Goal: Information Seeking & Learning: Learn about a topic

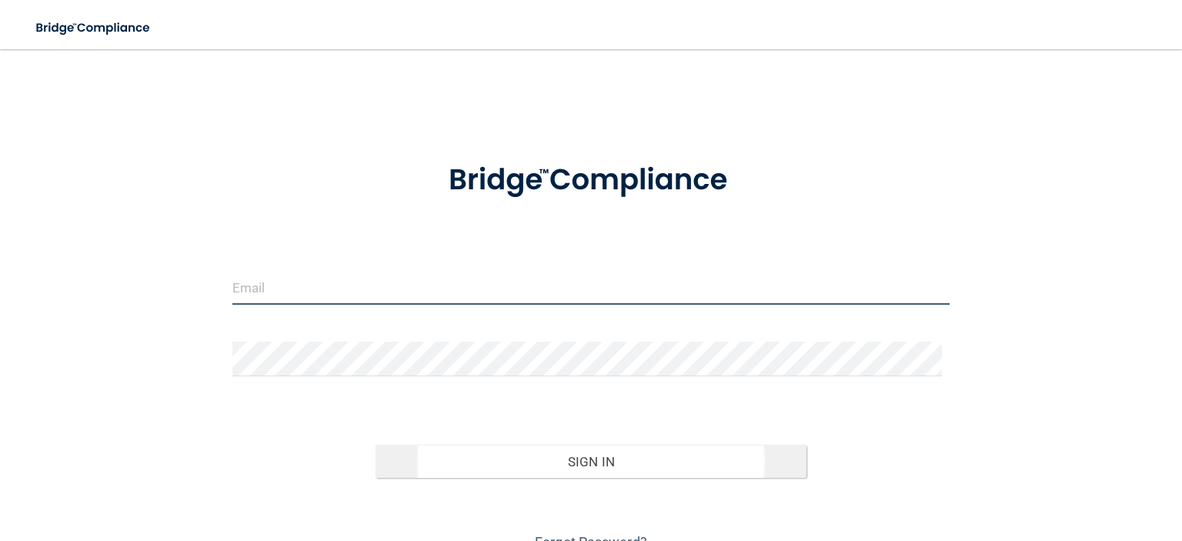
type input "[EMAIL_ADDRESS][DOMAIN_NAME]"
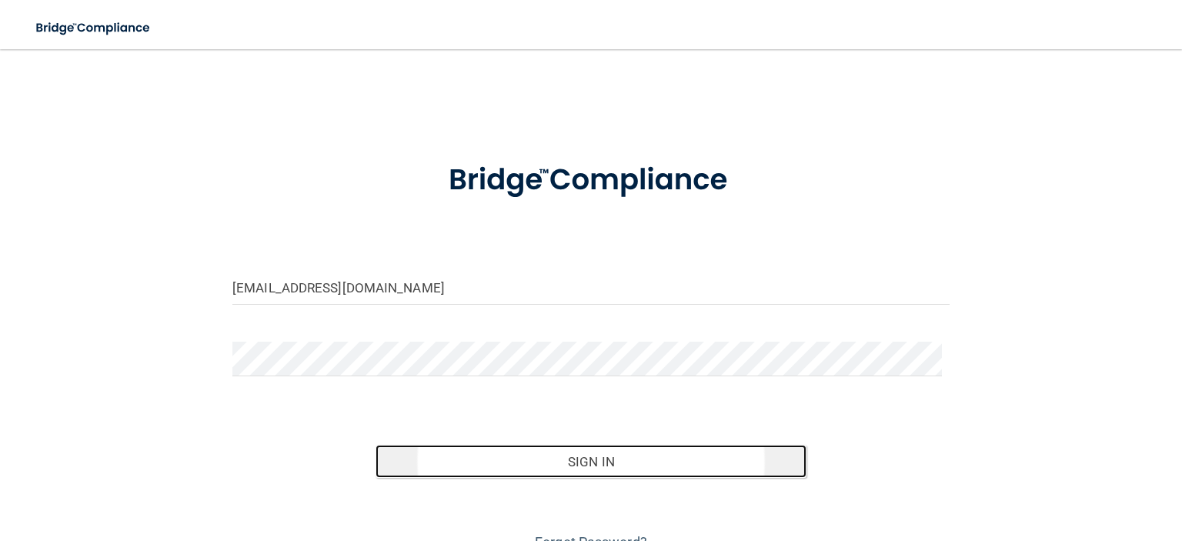
click at [522, 452] on button "Sign In" at bounding box center [590, 462] width 430 height 34
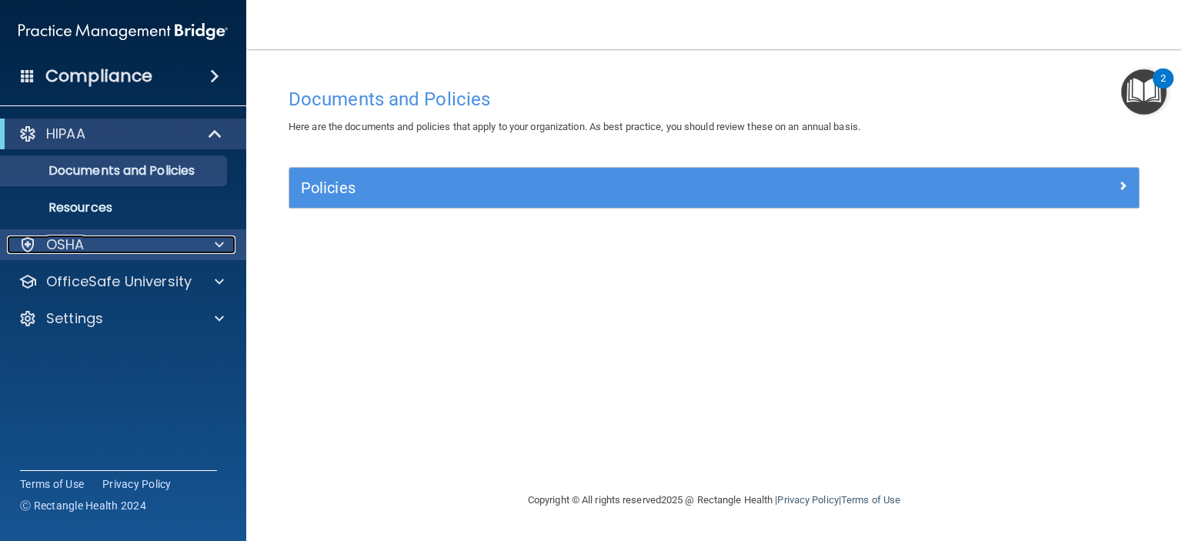
click at [213, 239] on div at bounding box center [217, 244] width 38 height 18
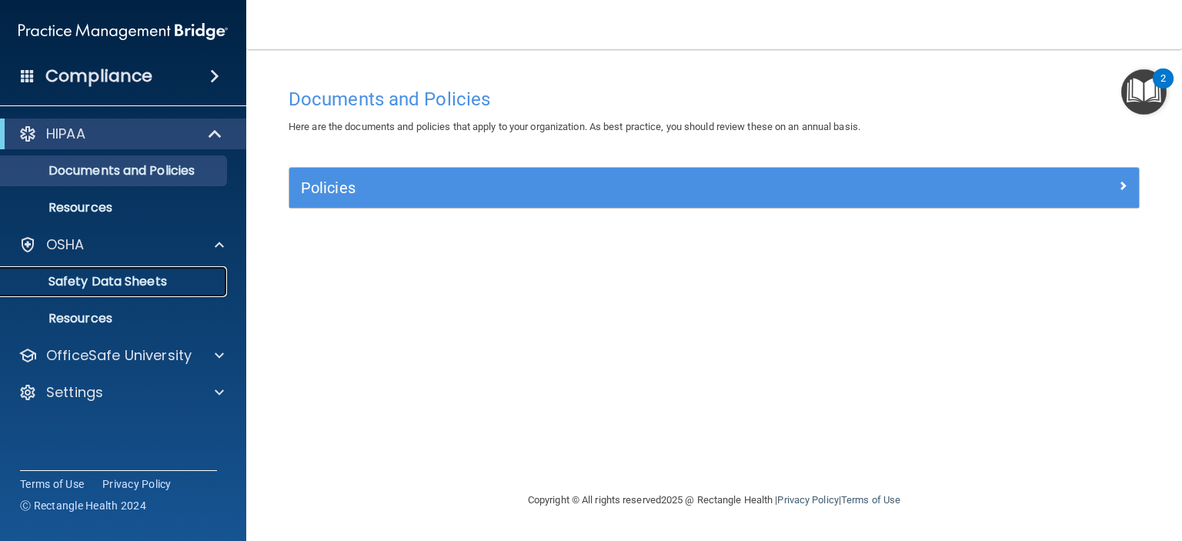
click at [160, 282] on p "Safety Data Sheets" at bounding box center [115, 281] width 210 height 15
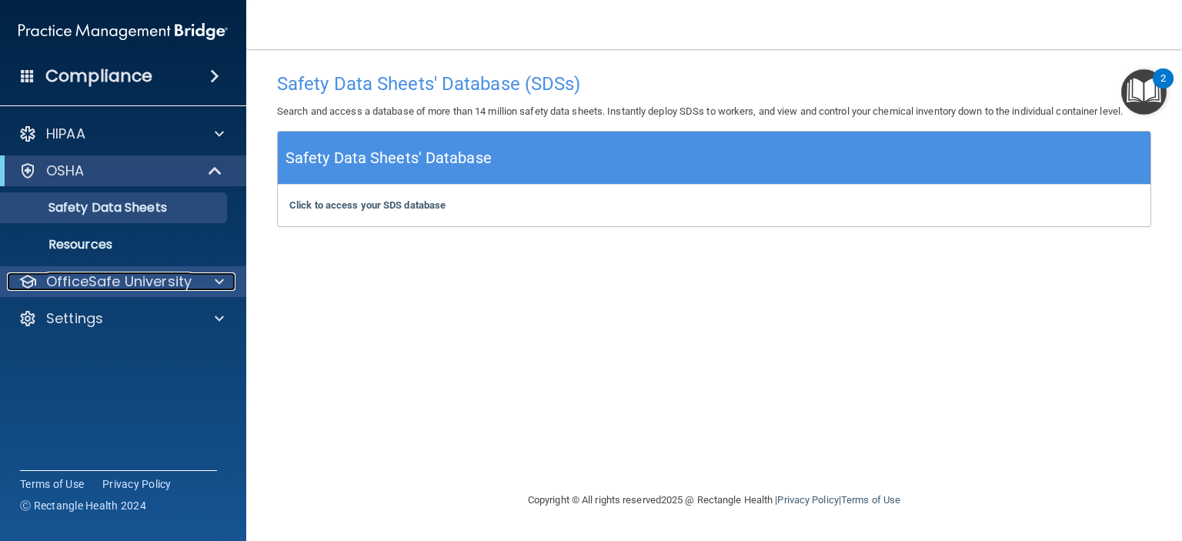
click at [228, 278] on div at bounding box center [217, 281] width 38 height 18
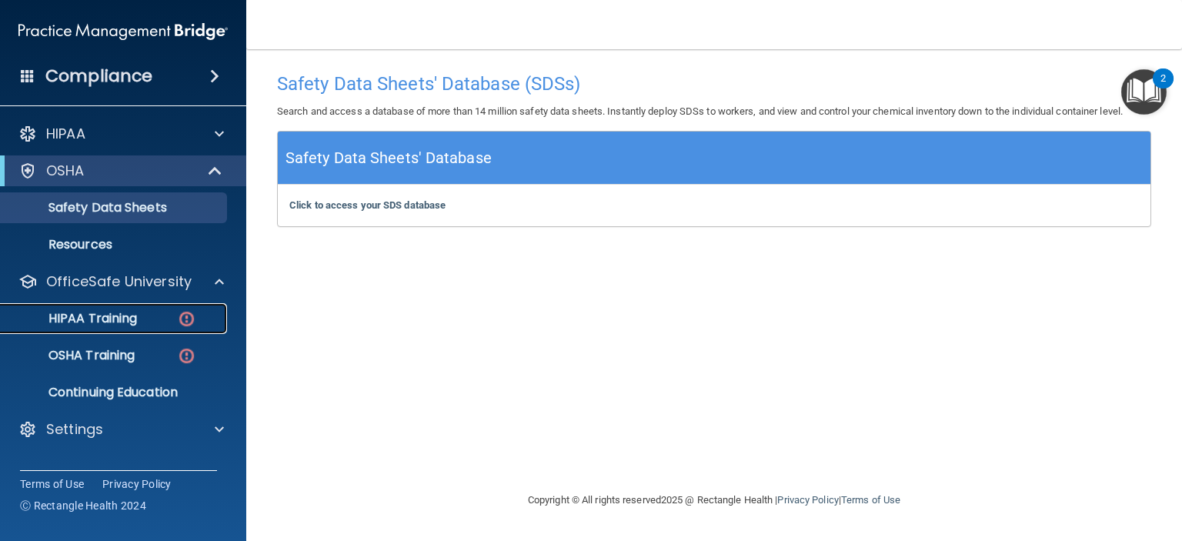
click at [127, 318] on p "HIPAA Training" at bounding box center [73, 318] width 127 height 15
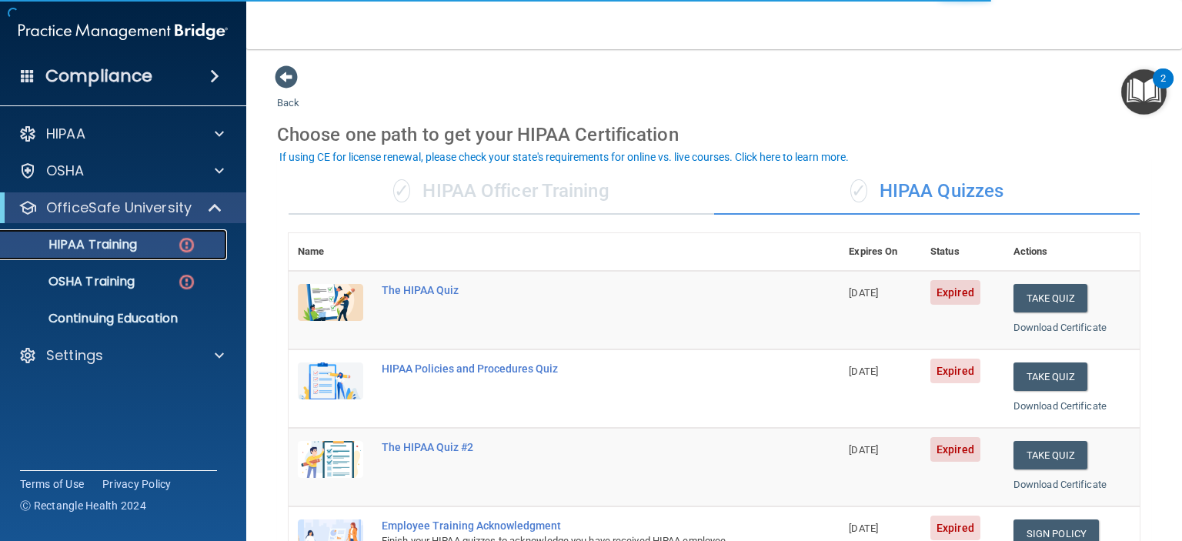
scroll to position [135, 0]
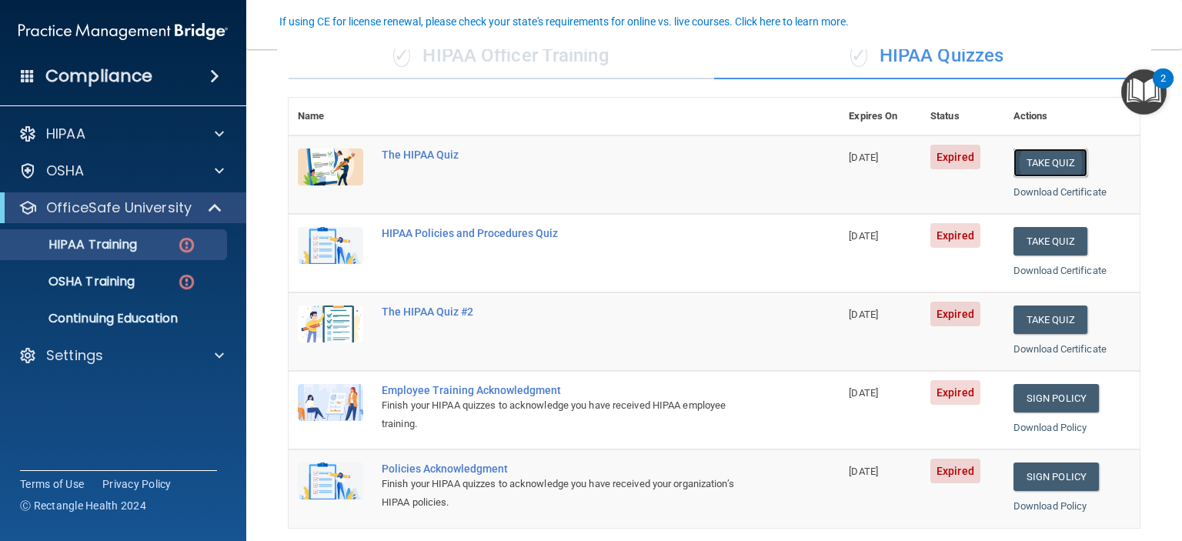
click at [1019, 166] on button "Take Quiz" at bounding box center [1050, 162] width 74 height 28
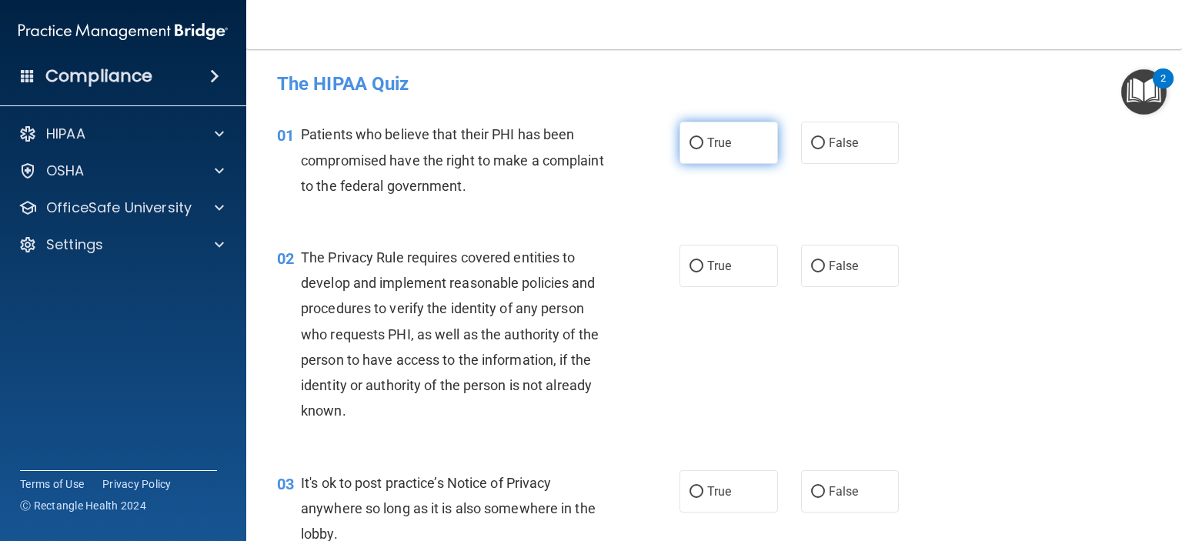
click at [692, 149] on label "True" at bounding box center [728, 143] width 98 height 42
click at [692, 149] on input "True" at bounding box center [696, 144] width 14 height 12
radio input "true"
click at [680, 268] on label "True" at bounding box center [728, 266] width 98 height 42
click at [689, 268] on input "True" at bounding box center [696, 267] width 14 height 12
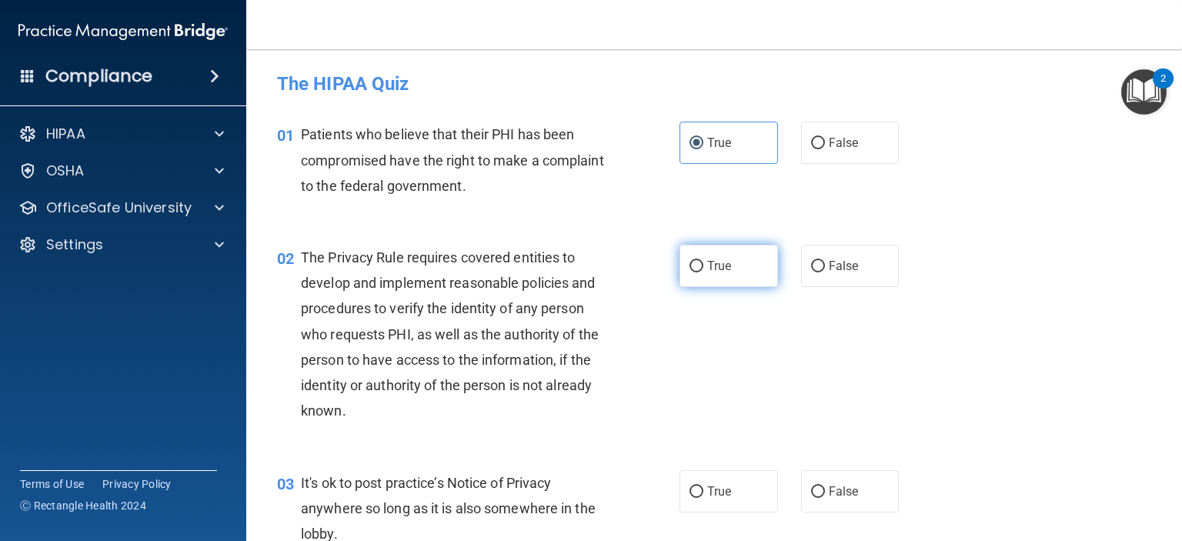
radio input "true"
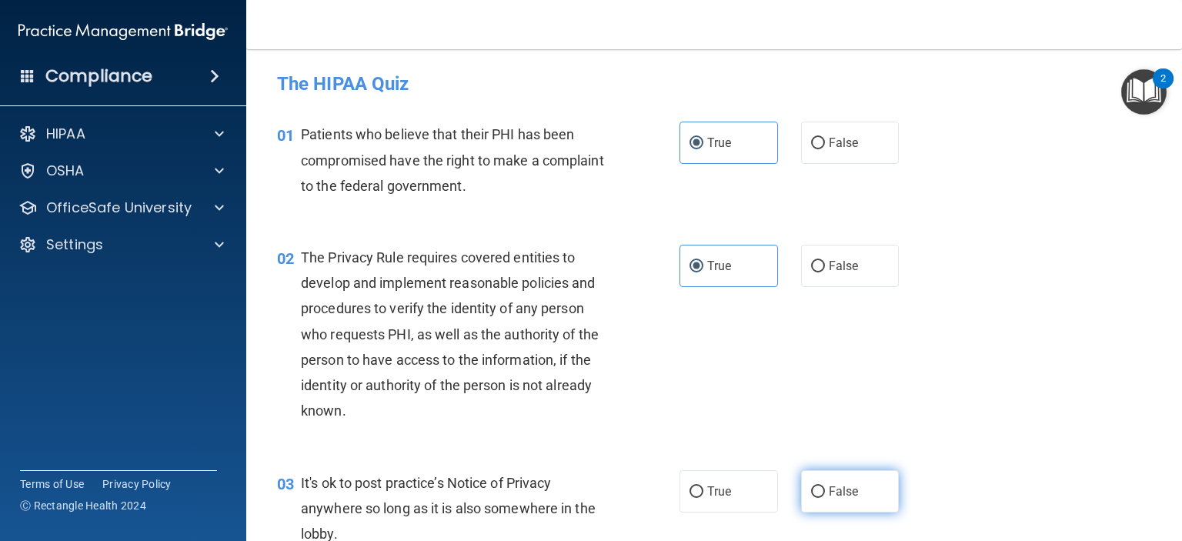
click at [811, 491] on input "False" at bounding box center [818, 492] width 14 height 12
radio input "true"
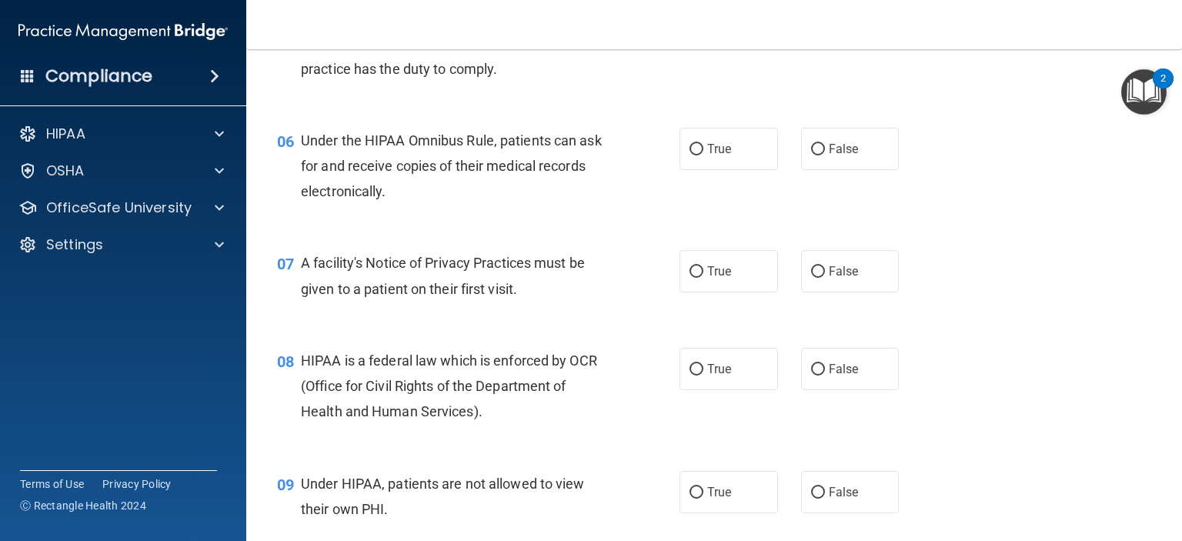
scroll to position [636, 0]
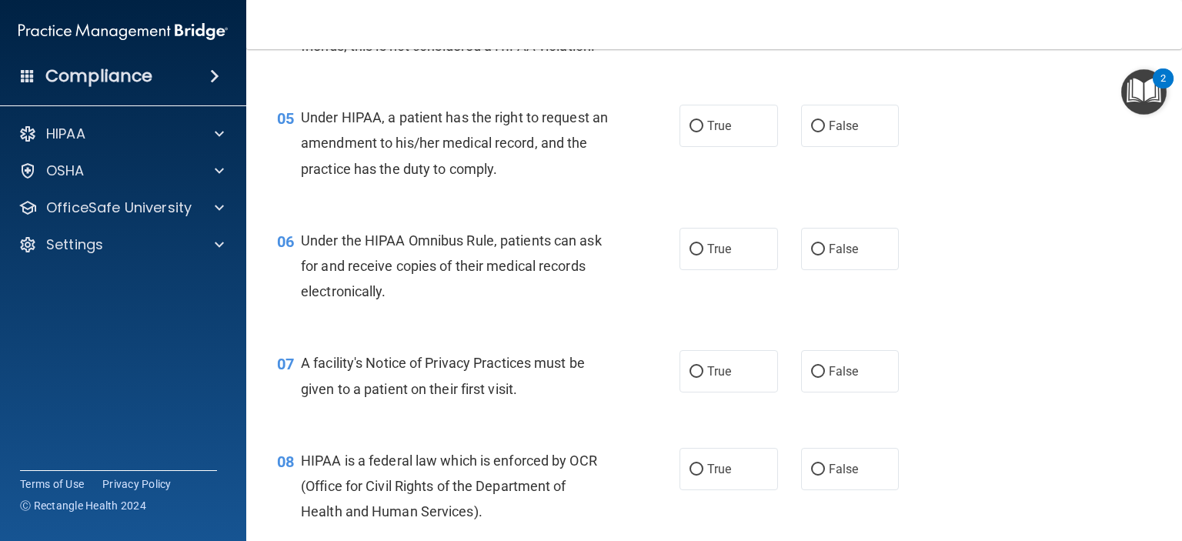
drag, startPoint x: 1161, startPoint y: 176, endPoint x: 1162, endPoint y: 155, distance: 21.6
click at [1162, 155] on main "- The HIPAA Quiz This quiz doesn’t expire until 08/29/2025. Are you sure you wa…" at bounding box center [713, 295] width 935 height 492
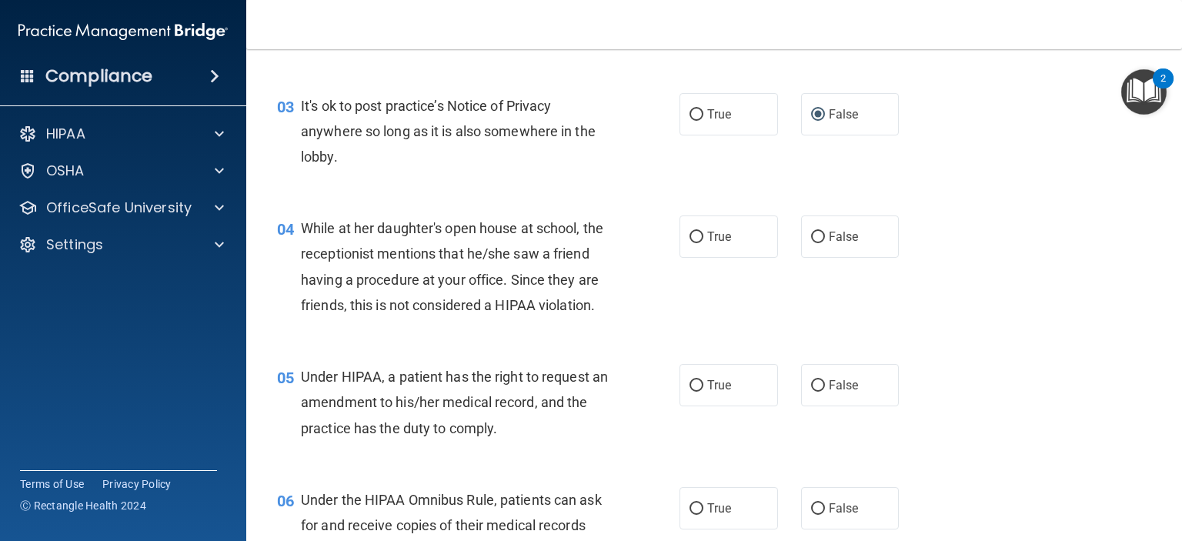
scroll to position [360, 0]
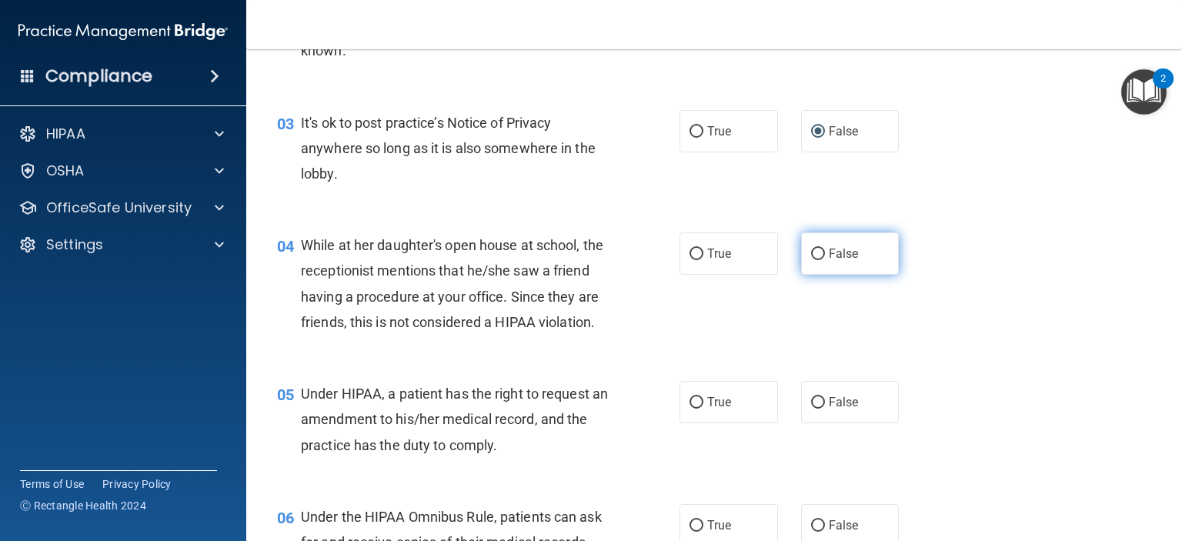
click at [811, 248] on input "False" at bounding box center [818, 254] width 14 height 12
radio input "true"
click at [817, 423] on label "False" at bounding box center [850, 402] width 98 height 42
click at [817, 408] on input "False" at bounding box center [818, 403] width 14 height 12
radio input "true"
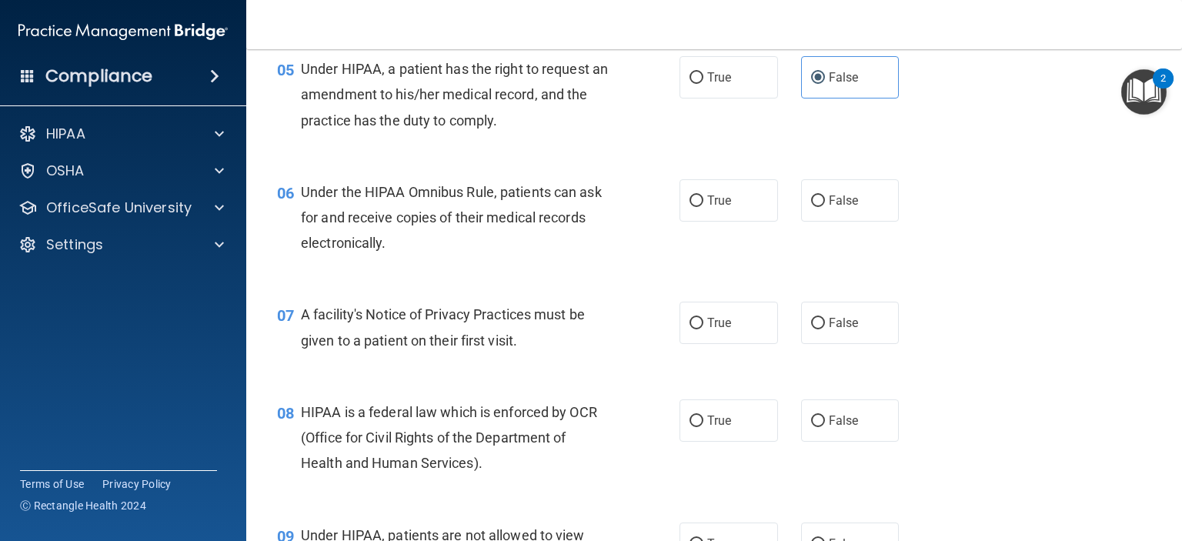
scroll to position [702, 0]
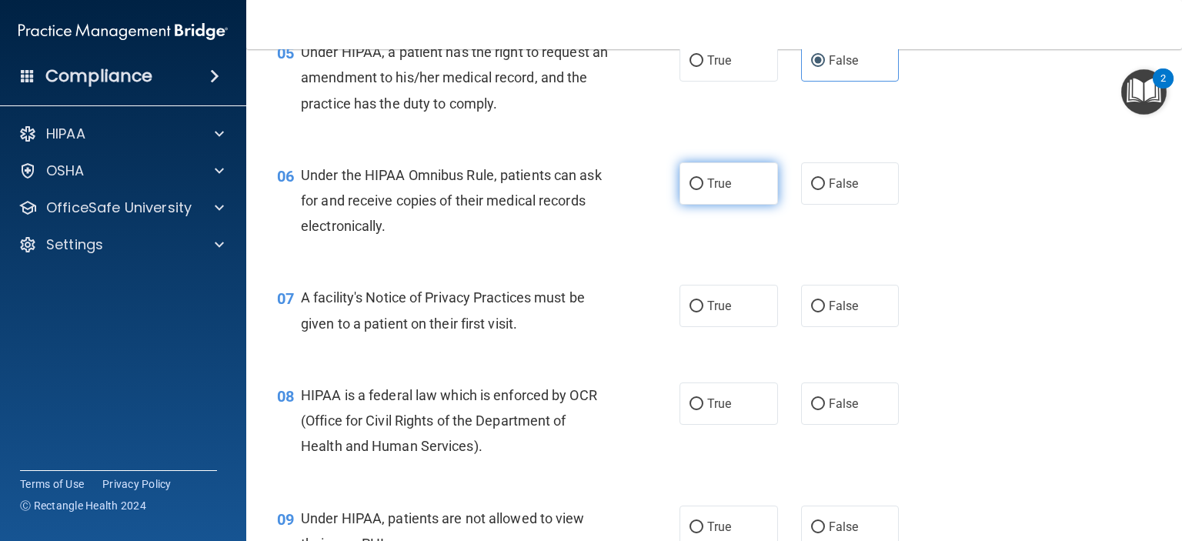
click at [698, 205] on label "True" at bounding box center [728, 183] width 98 height 42
click at [698, 190] on input "True" at bounding box center [696, 184] width 14 height 12
radio input "true"
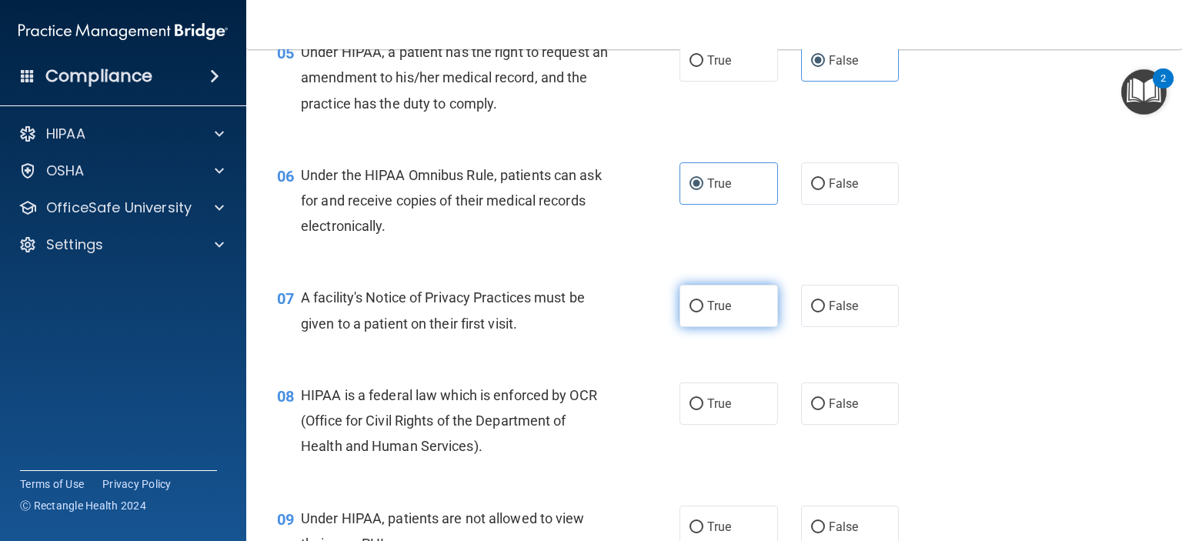
click at [693, 312] on input "True" at bounding box center [696, 307] width 14 height 12
radio input "true"
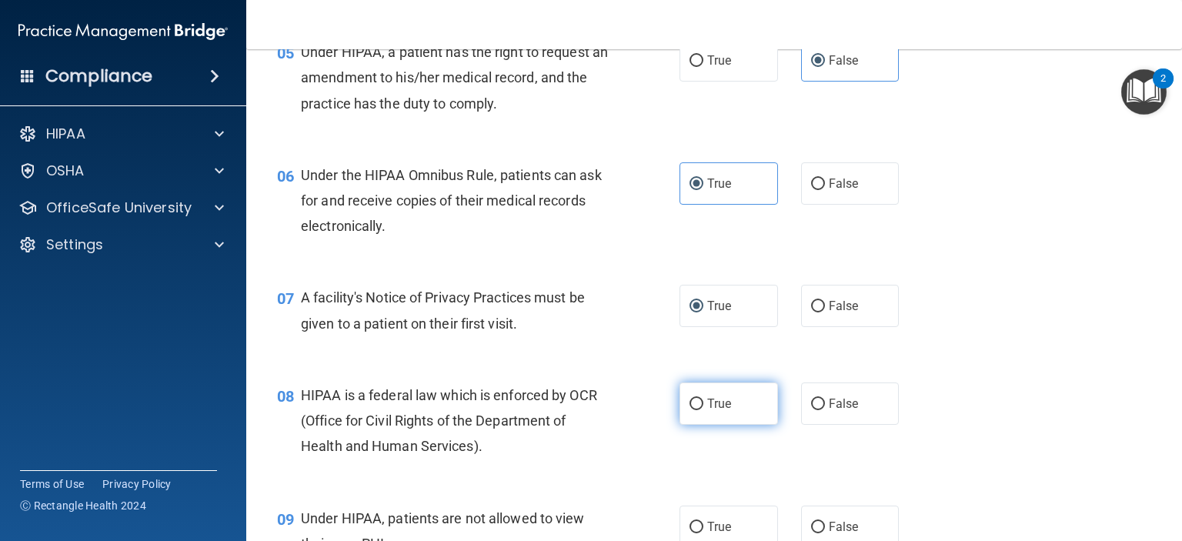
click at [693, 410] on input "True" at bounding box center [696, 404] width 14 height 12
radio input "true"
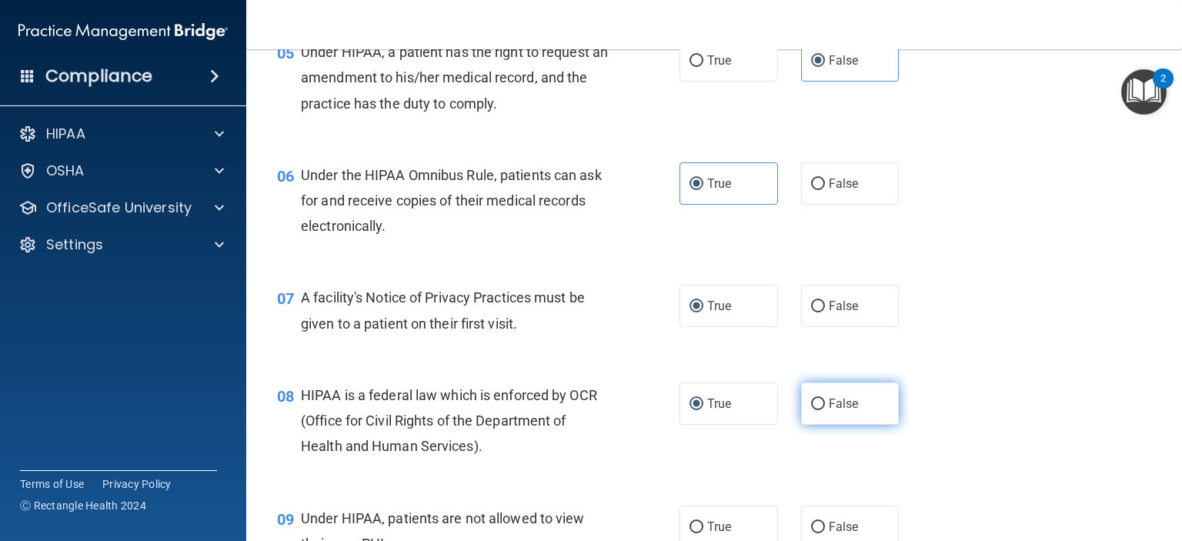
click at [811, 410] on input "False" at bounding box center [818, 404] width 14 height 12
radio input "true"
radio input "false"
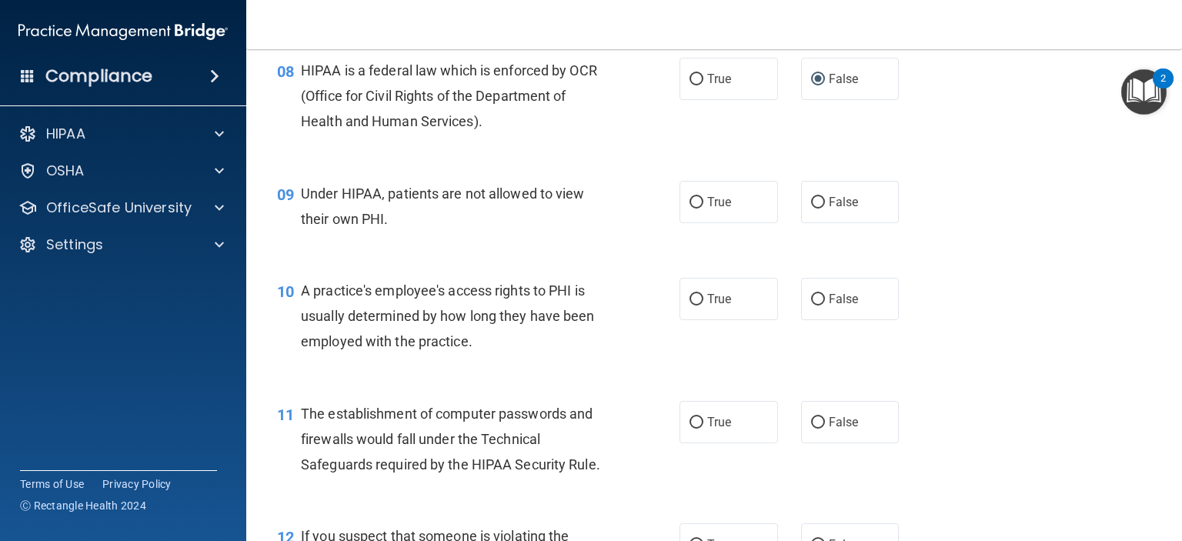
scroll to position [1082, 0]
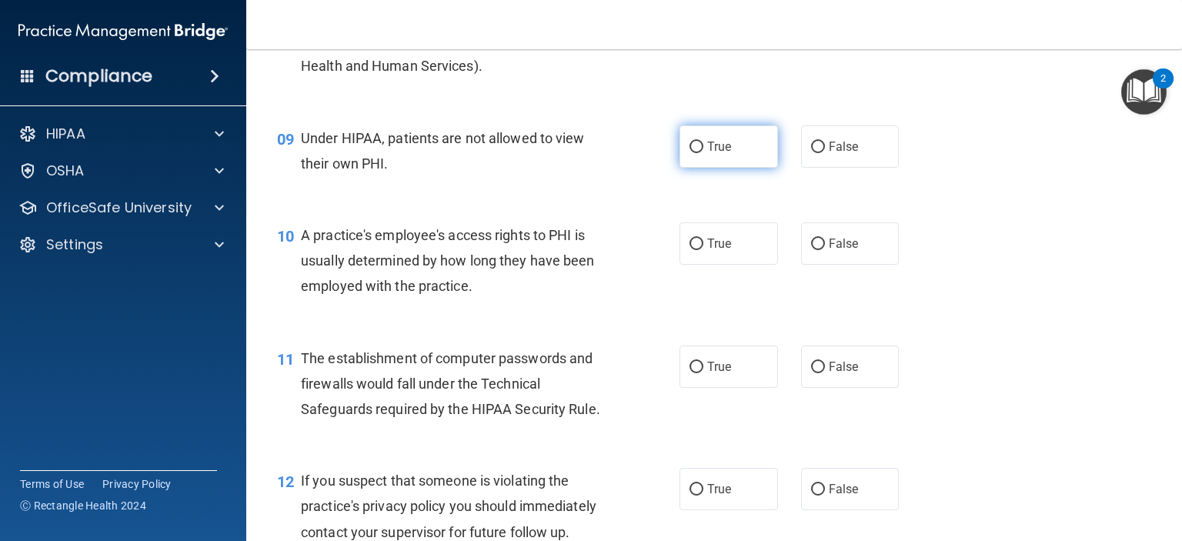
click at [694, 153] on input "True" at bounding box center [696, 148] width 14 height 12
radio input "true"
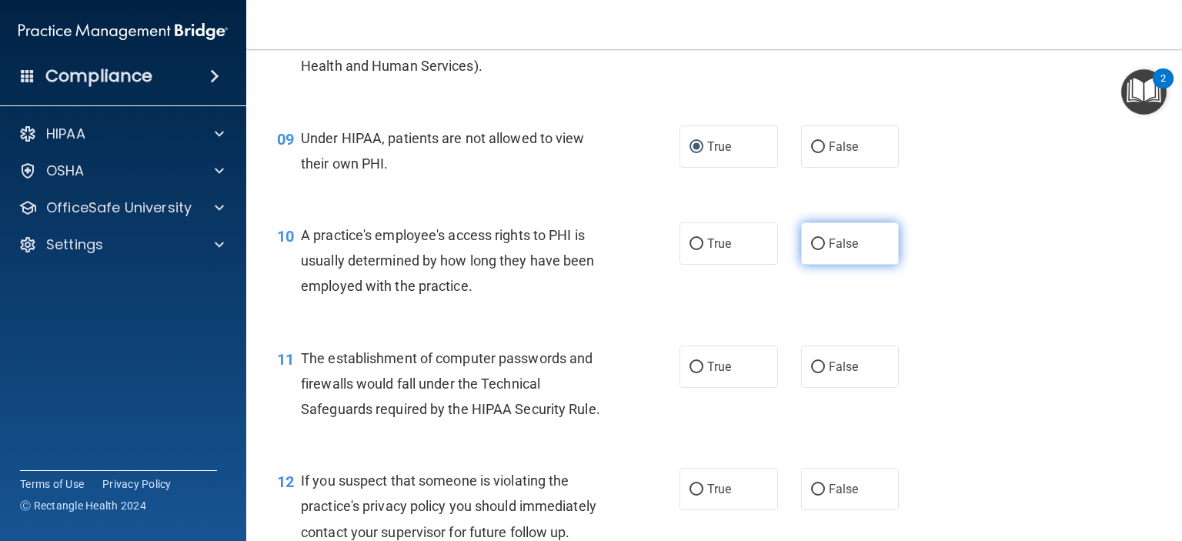
click at [812, 259] on label "False" at bounding box center [850, 243] width 98 height 42
click at [812, 250] on input "False" at bounding box center [818, 244] width 14 height 12
radio input "true"
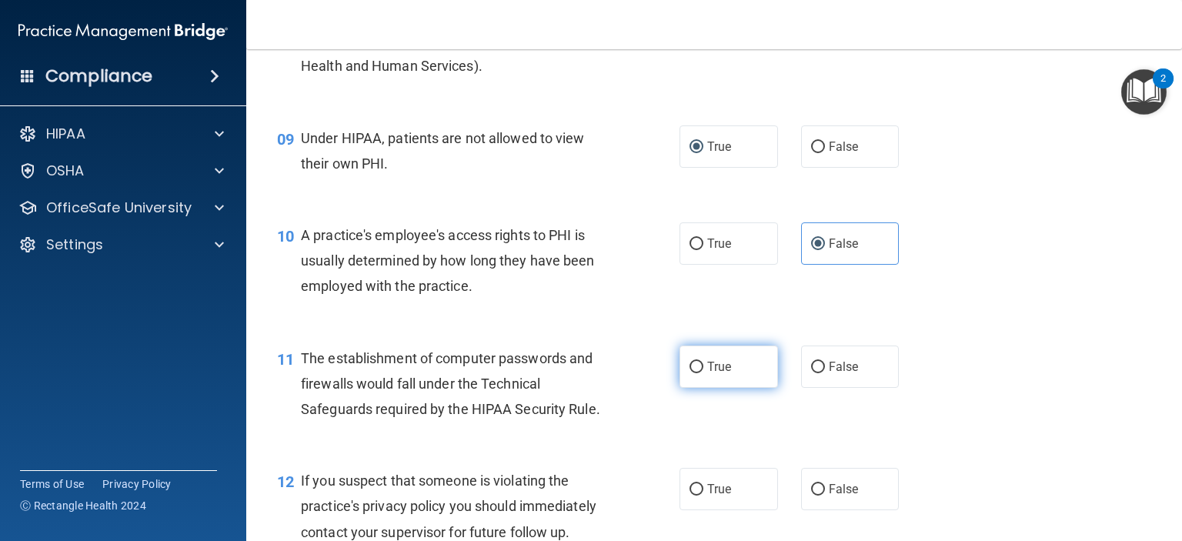
click at [711, 374] on span "True" at bounding box center [719, 366] width 24 height 15
click at [703, 373] on input "True" at bounding box center [696, 368] width 14 height 12
radio input "true"
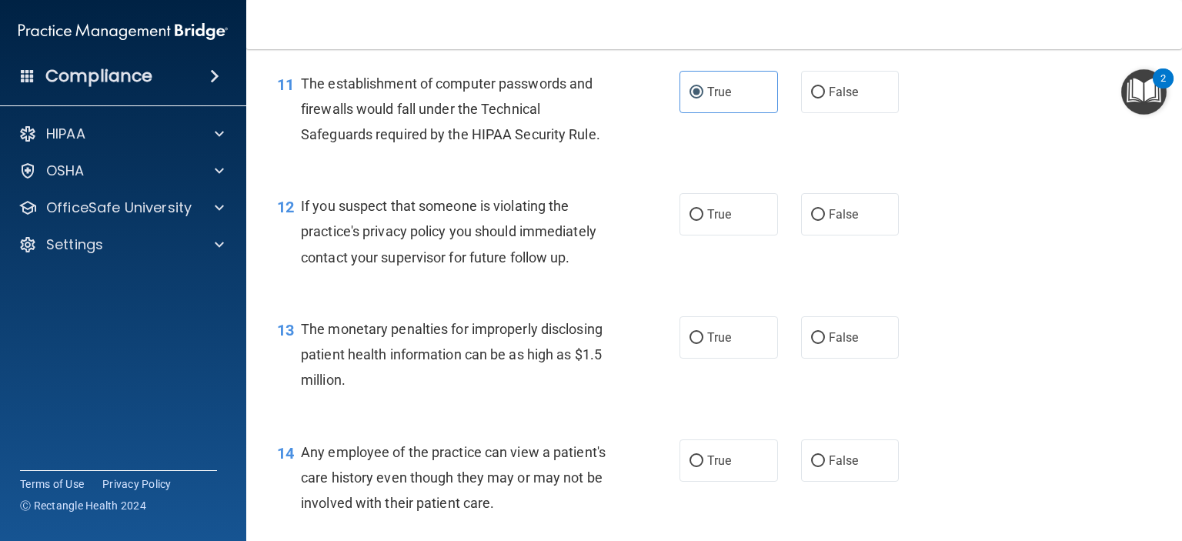
scroll to position [1367, 0]
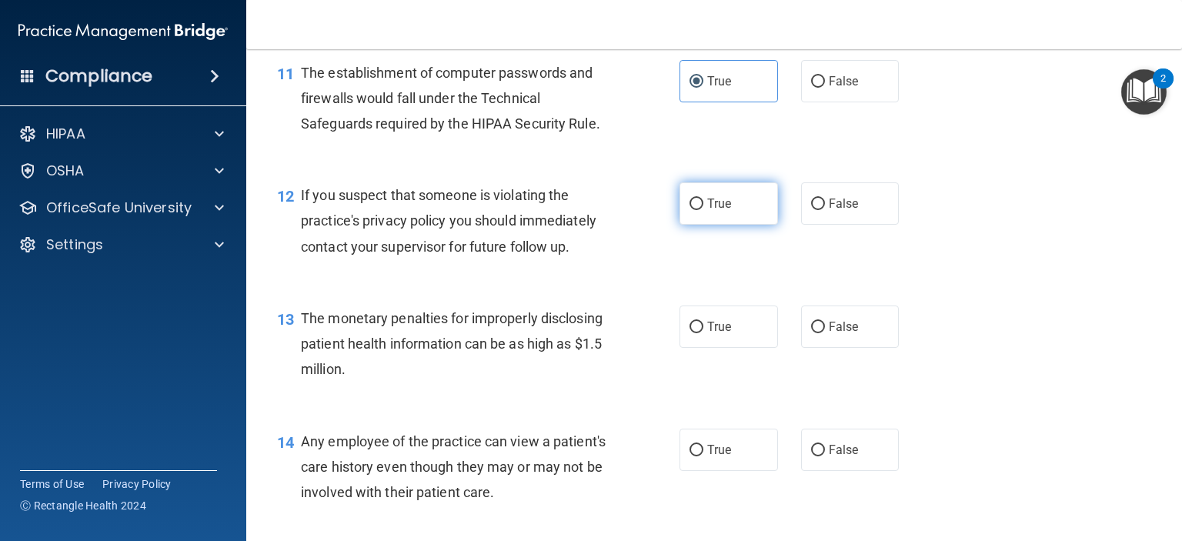
click at [715, 220] on label "True" at bounding box center [728, 203] width 98 height 42
click at [703, 210] on input "True" at bounding box center [696, 204] width 14 height 12
radio input "true"
click at [694, 341] on label "True" at bounding box center [728, 326] width 98 height 42
click at [694, 333] on input "True" at bounding box center [696, 328] width 14 height 12
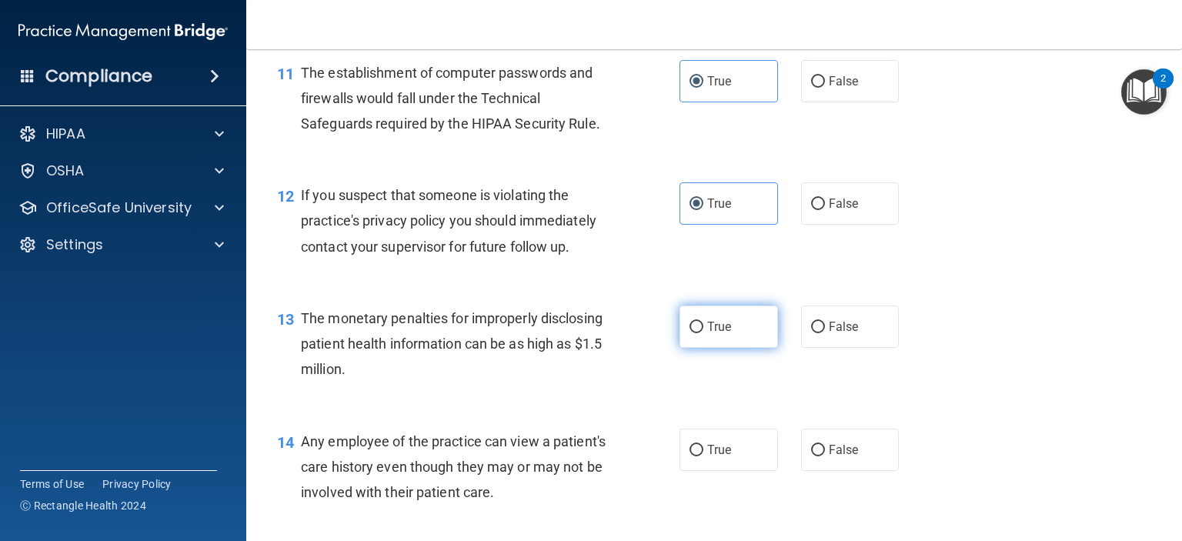
radio input "true"
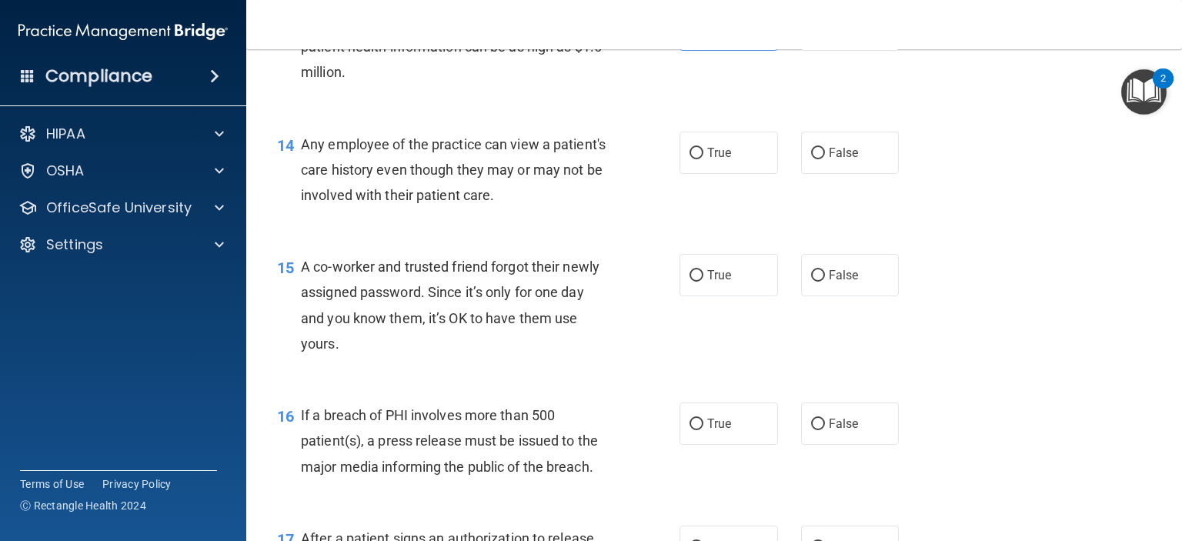
scroll to position [1676, 0]
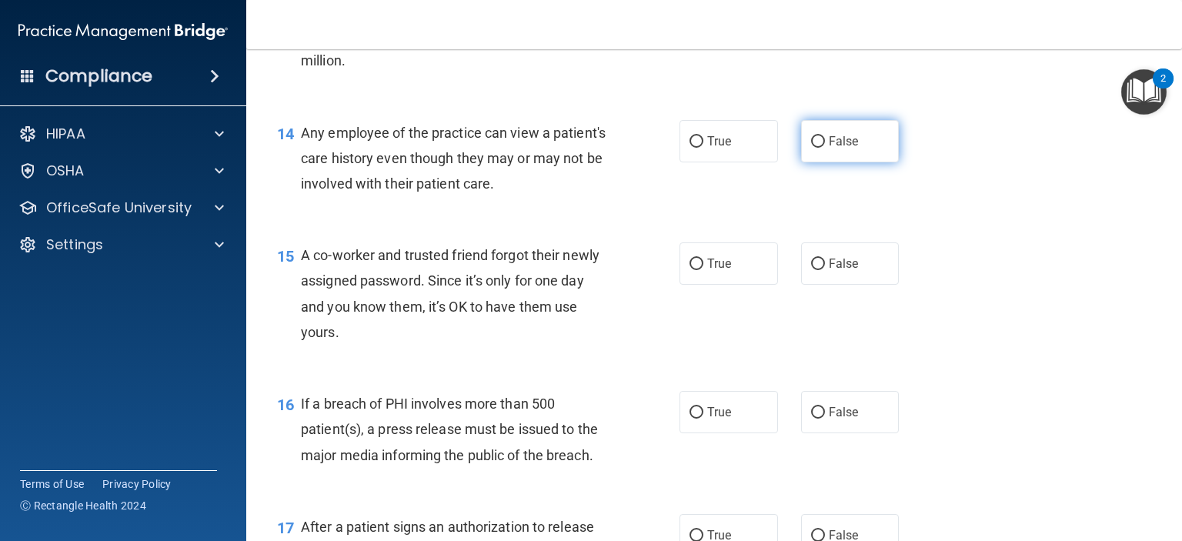
click at [811, 148] on input "False" at bounding box center [818, 142] width 14 height 12
radio input "true"
click at [811, 270] on input "False" at bounding box center [818, 264] width 14 height 12
radio input "true"
click at [809, 433] on label "False" at bounding box center [850, 412] width 98 height 42
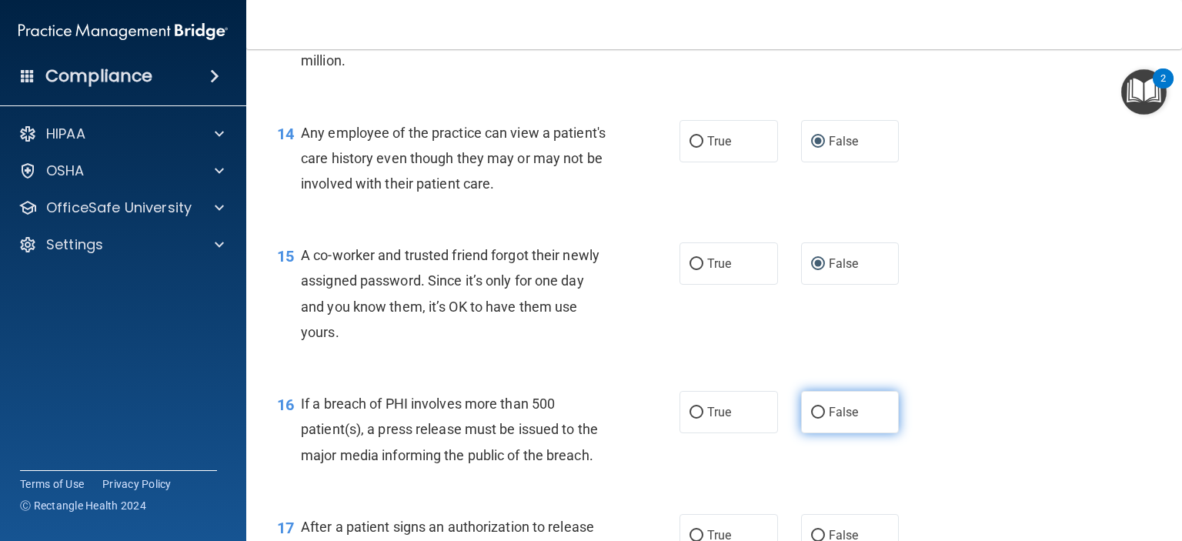
click at [811, 418] on input "False" at bounding box center [818, 413] width 14 height 12
radio input "true"
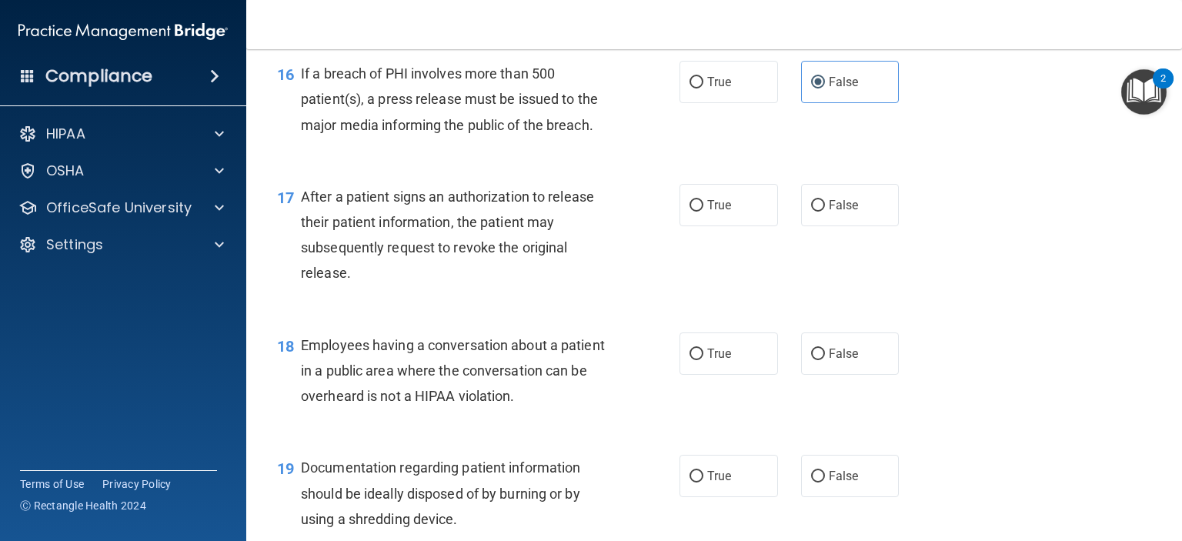
scroll to position [2122, 0]
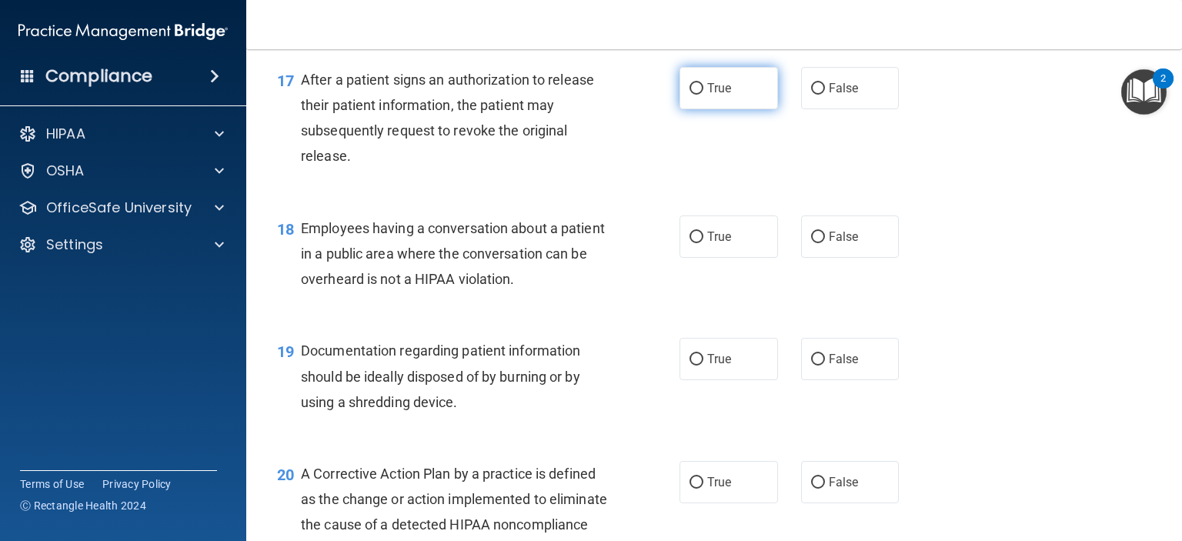
click at [689, 95] on input "True" at bounding box center [696, 89] width 14 height 12
radio input "true"
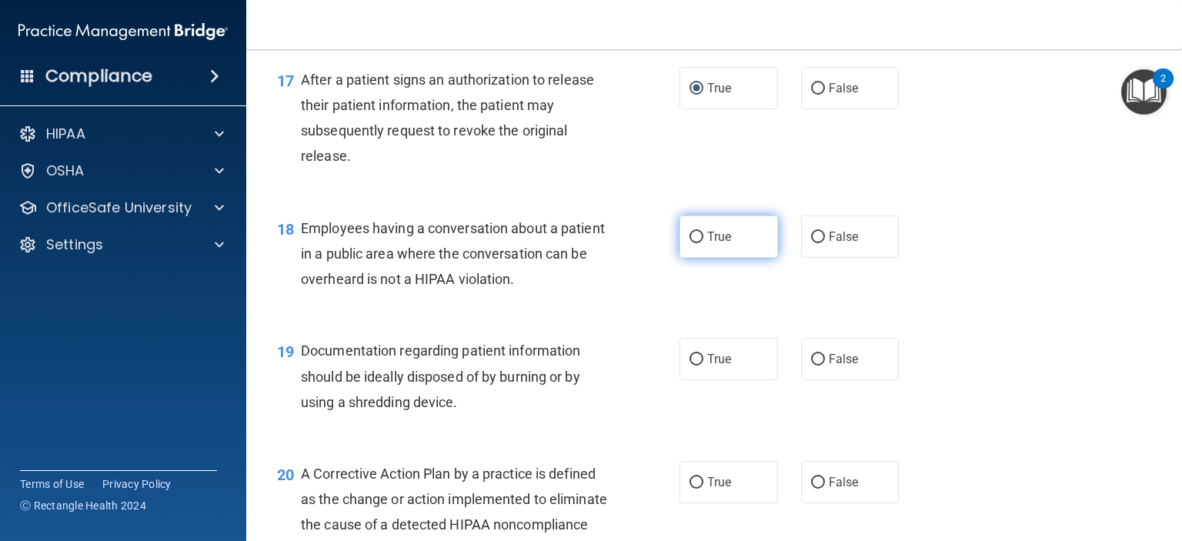
click at [708, 244] on span "True" at bounding box center [719, 236] width 24 height 15
click at [703, 243] on input "True" at bounding box center [696, 238] width 14 height 12
radio input "true"
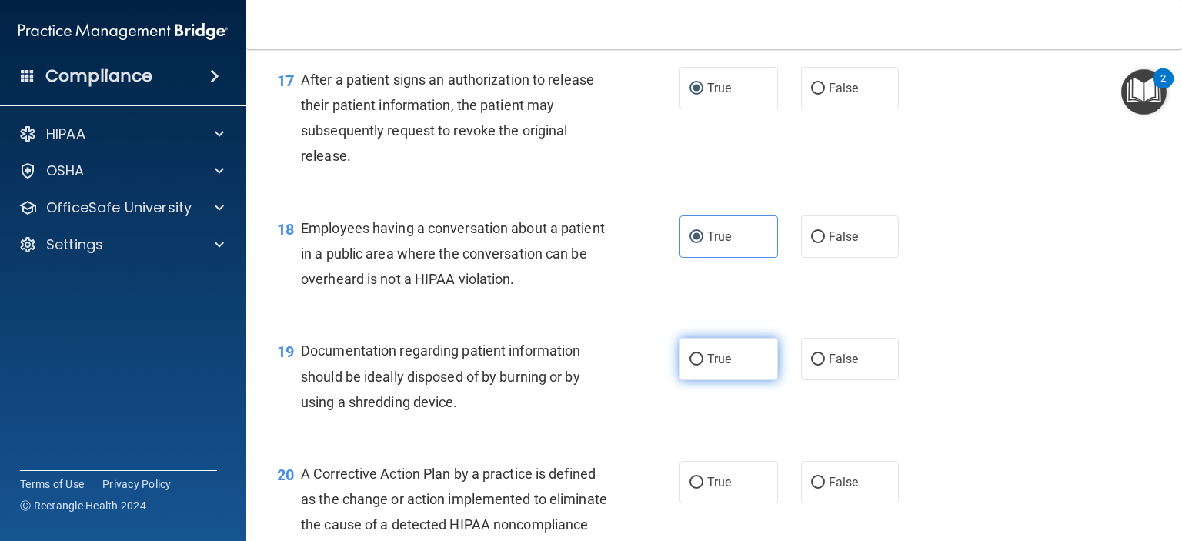
click at [689, 365] on input "True" at bounding box center [696, 360] width 14 height 12
radio input "true"
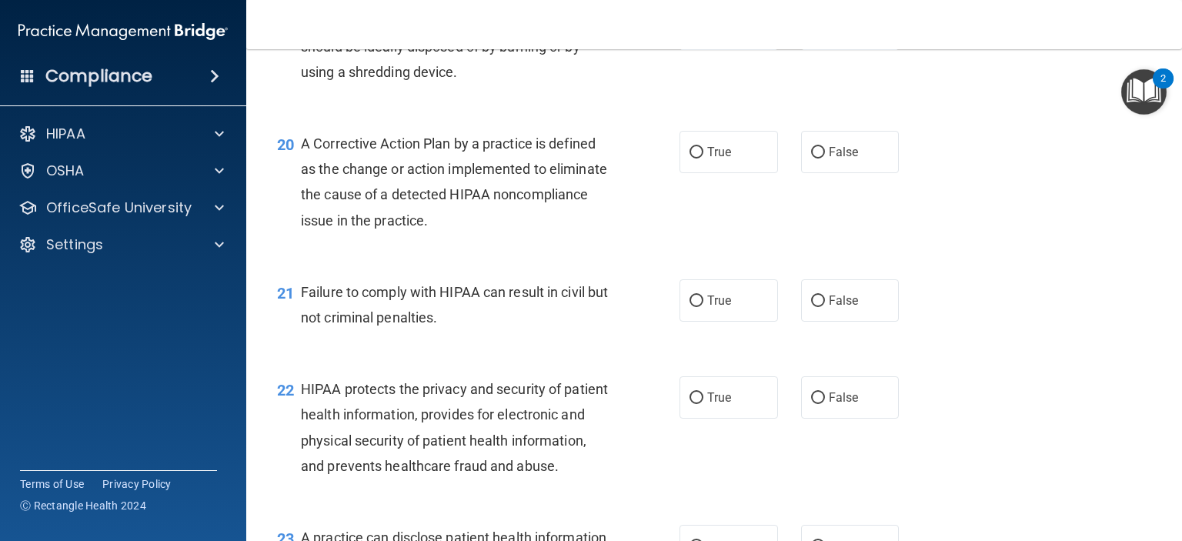
scroll to position [2469, 0]
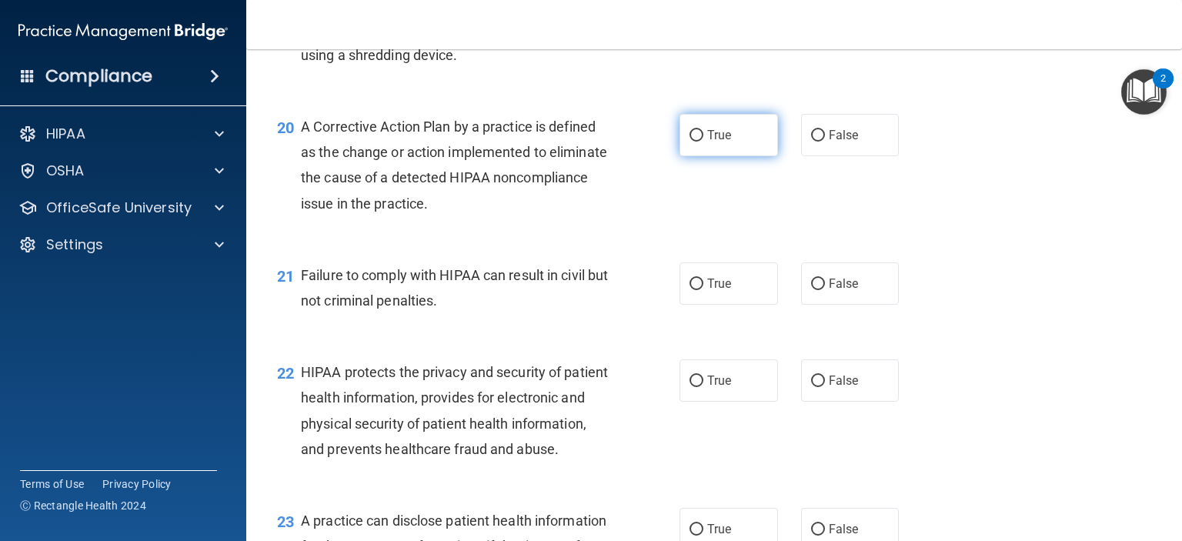
click at [698, 156] on label "True" at bounding box center [728, 135] width 98 height 42
click at [698, 142] on input "True" at bounding box center [696, 136] width 14 height 12
radio input "true"
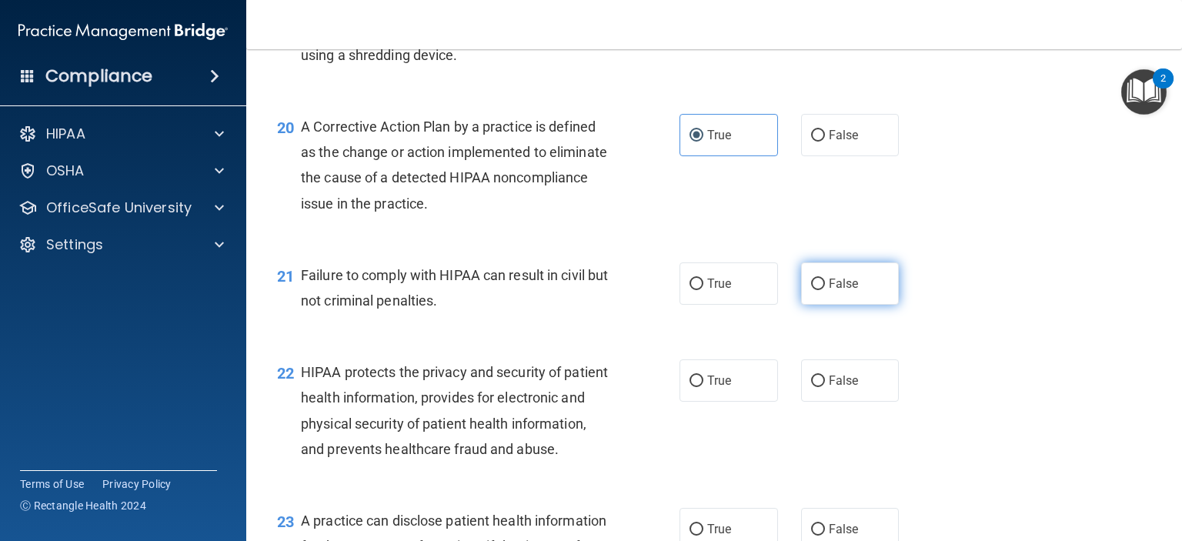
click at [811, 290] on input "False" at bounding box center [818, 284] width 14 height 12
radio input "true"
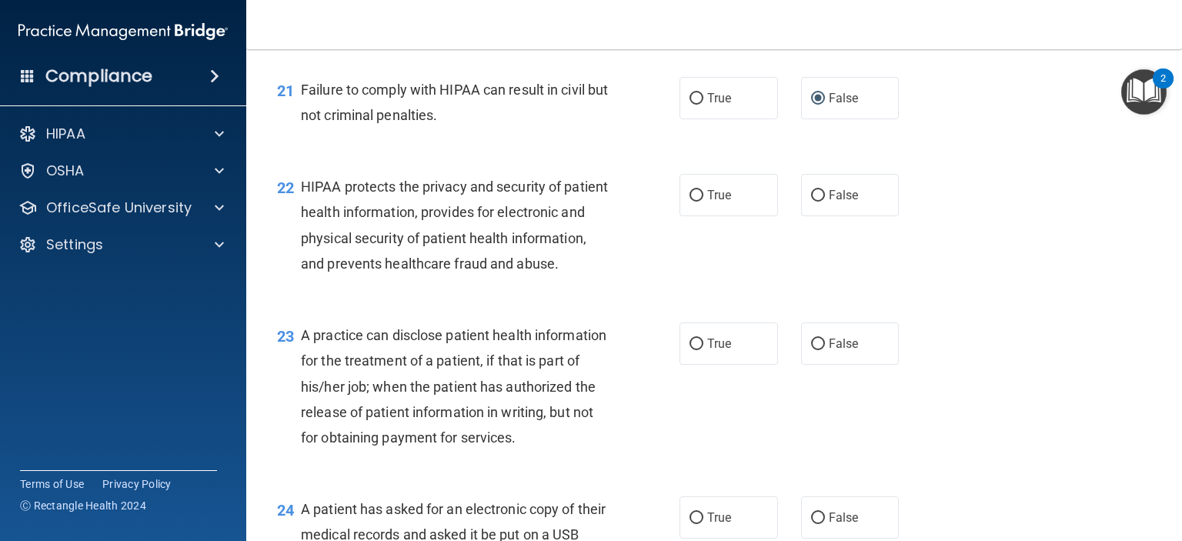
scroll to position [2699, 0]
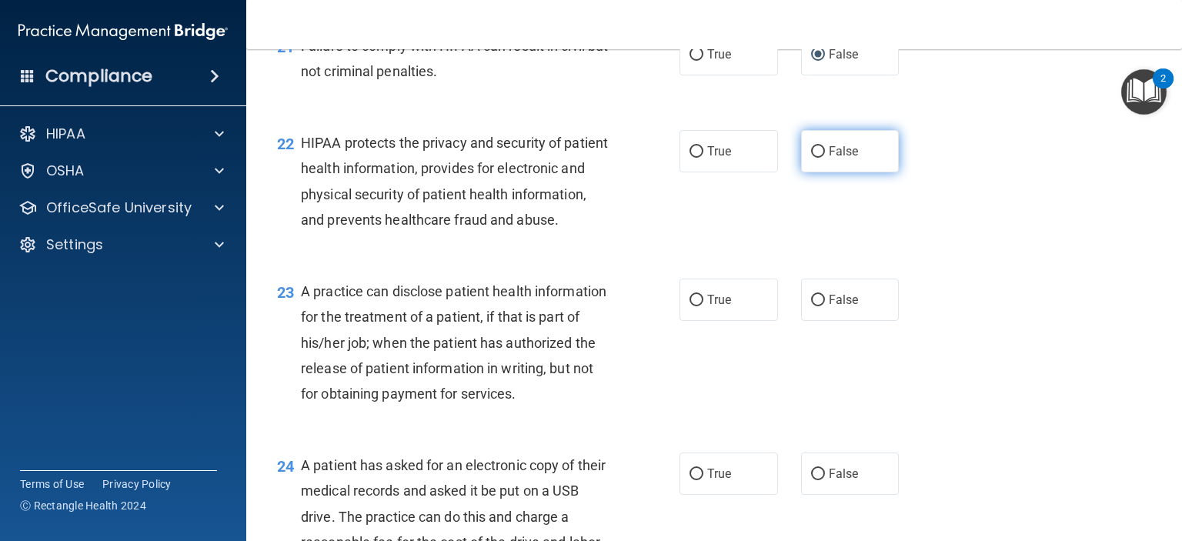
click at [814, 172] on label "False" at bounding box center [850, 151] width 98 height 42
click at [814, 158] on input "False" at bounding box center [818, 152] width 14 height 12
radio input "true"
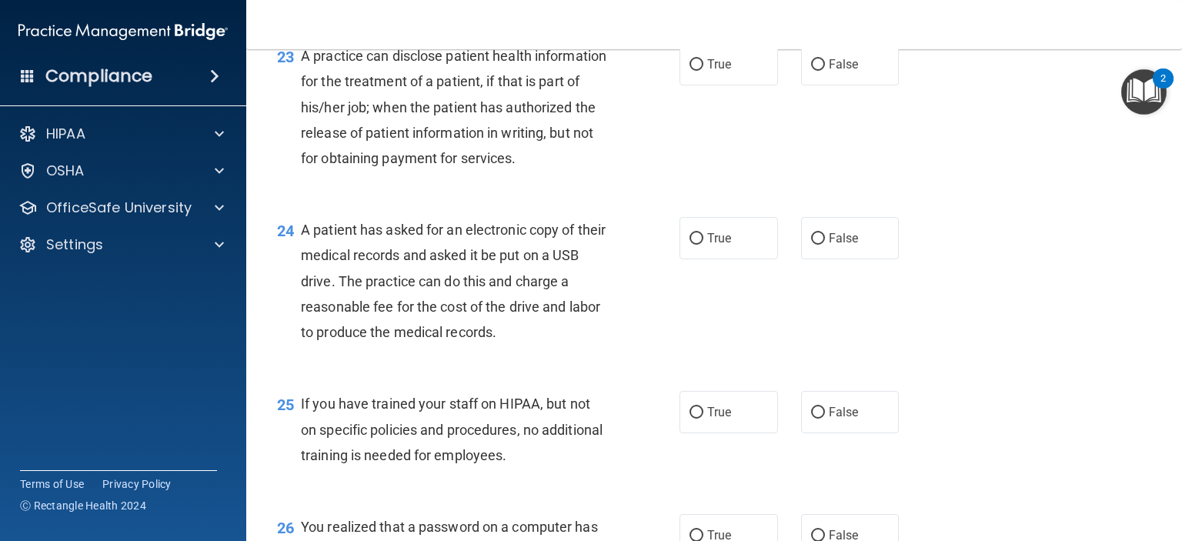
scroll to position [2946, 0]
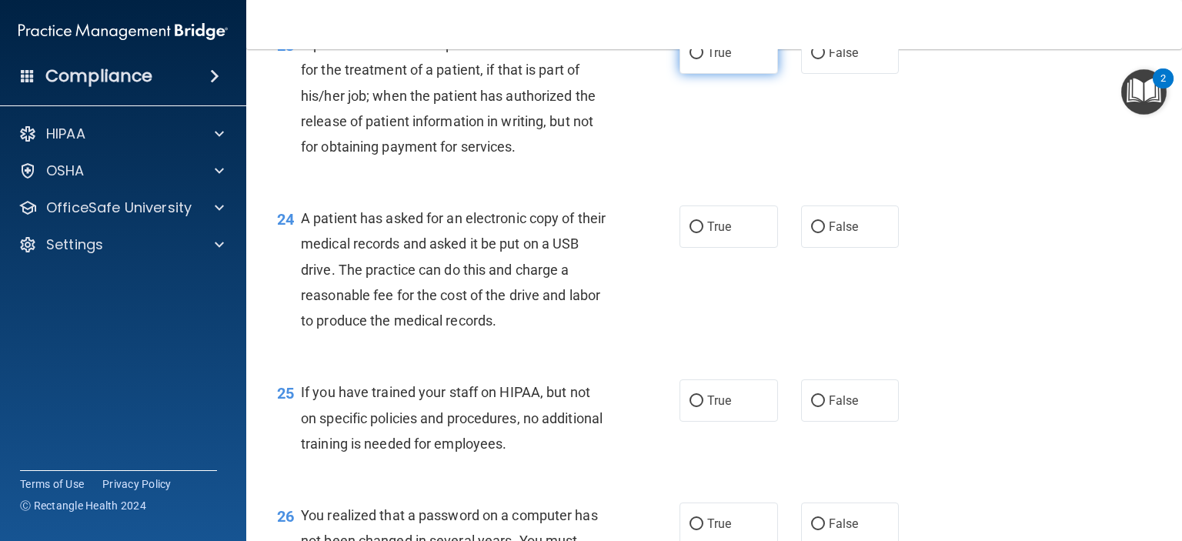
click at [682, 74] on label "True" at bounding box center [728, 53] width 98 height 42
click at [689, 59] on input "True" at bounding box center [696, 54] width 14 height 12
radio input "true"
click at [689, 233] on input "True" at bounding box center [696, 228] width 14 height 12
radio input "true"
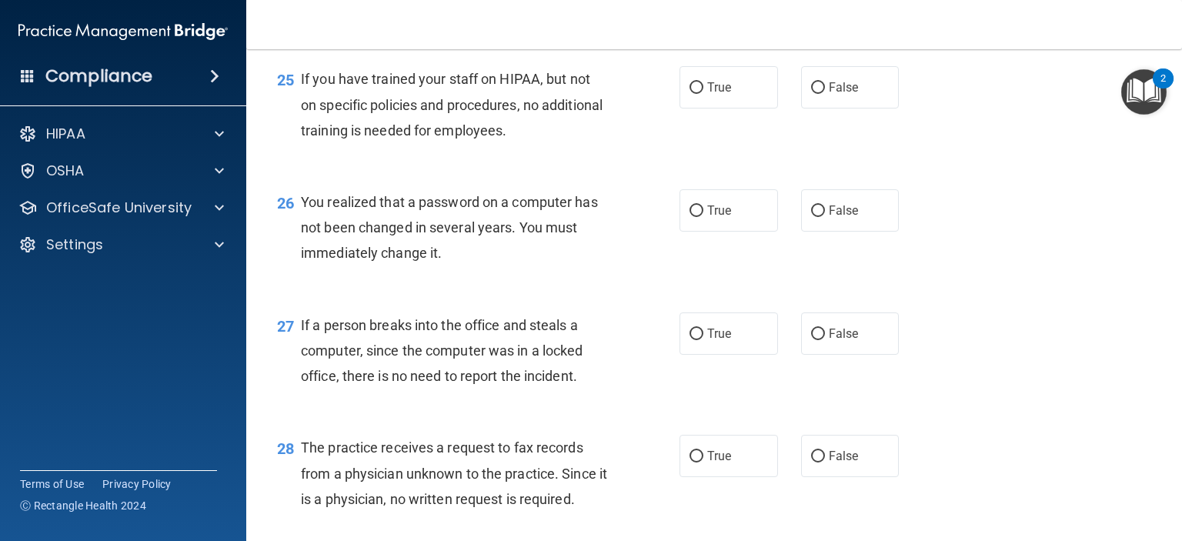
scroll to position [3270, 0]
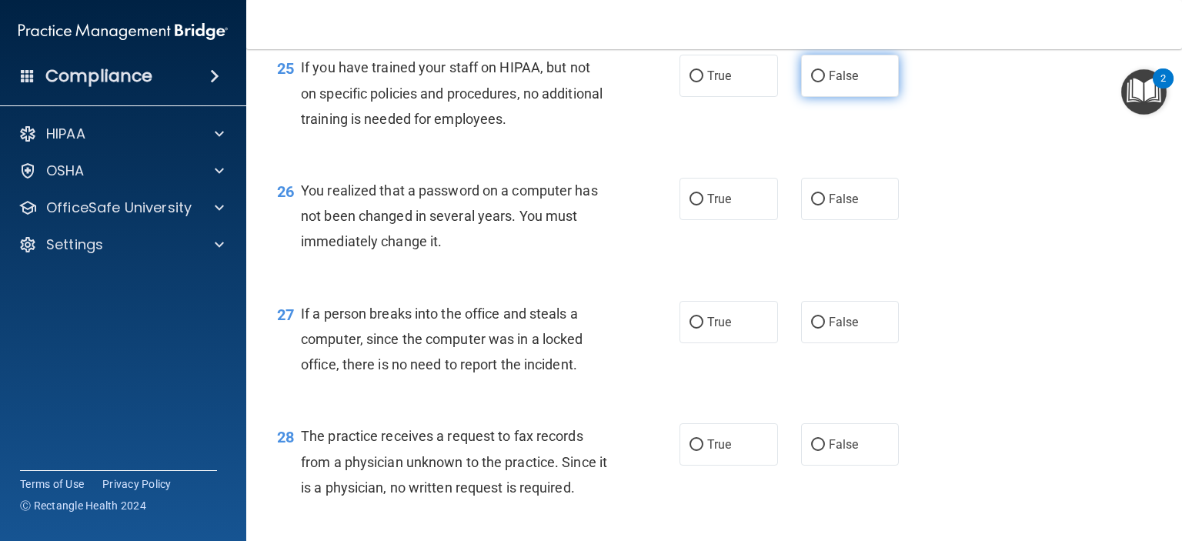
click at [801, 97] on label "False" at bounding box center [850, 76] width 98 height 42
click at [811, 82] on input "False" at bounding box center [818, 77] width 14 height 12
radio input "true"
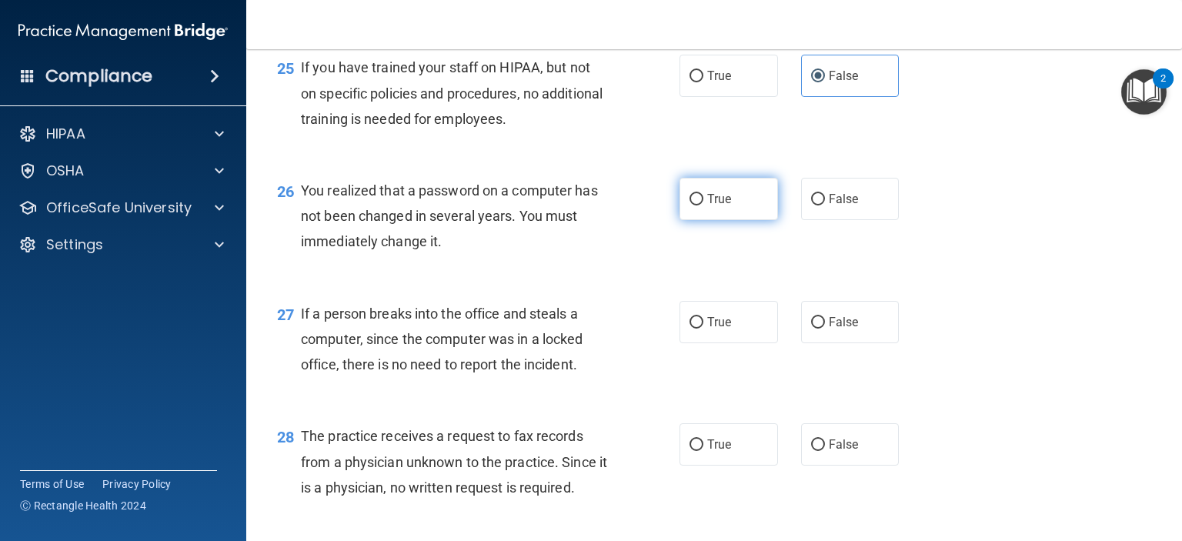
click at [756, 220] on label "True" at bounding box center [728, 199] width 98 height 42
click at [703, 205] on input "True" at bounding box center [696, 200] width 14 height 12
radio input "true"
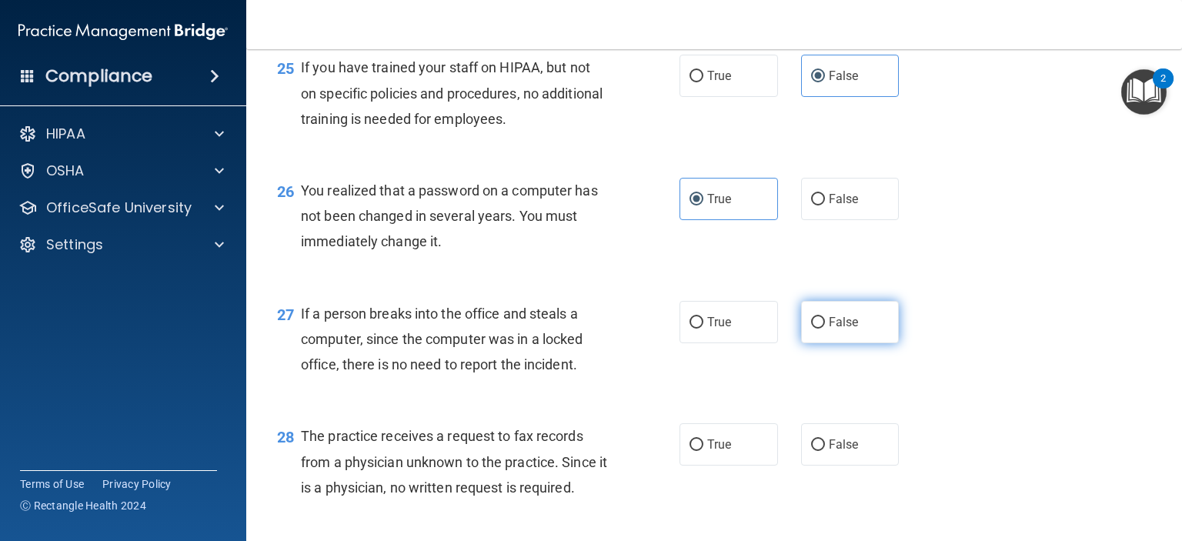
click at [829, 329] on span "False" at bounding box center [844, 322] width 30 height 15
click at [821, 328] on input "False" at bounding box center [818, 323] width 14 height 12
radio input "true"
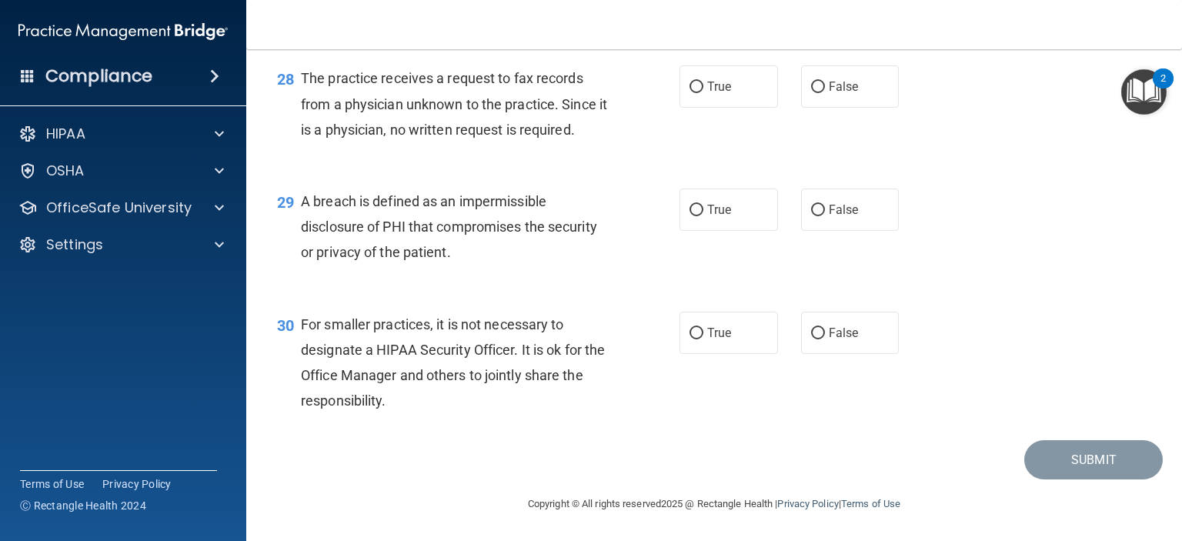
scroll to position [3667, 0]
click at [803, 108] on label "False" at bounding box center [850, 86] width 98 height 42
click at [811, 93] on input "False" at bounding box center [818, 88] width 14 height 12
radio input "true"
click at [702, 231] on label "True" at bounding box center [728, 209] width 98 height 42
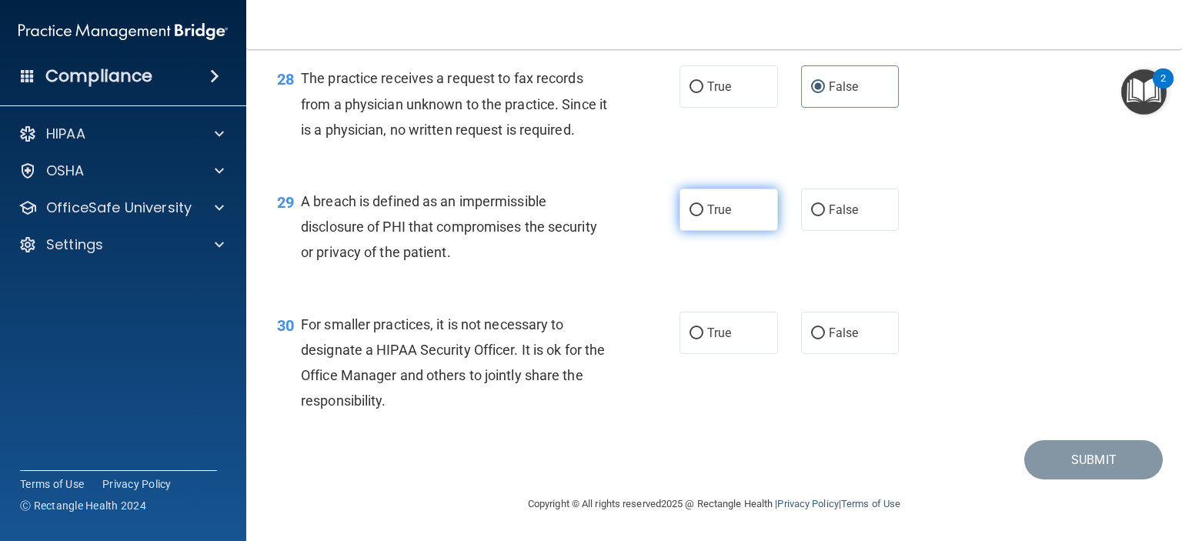
click at [702, 216] on input "True" at bounding box center [696, 211] width 14 height 12
radio input "true"
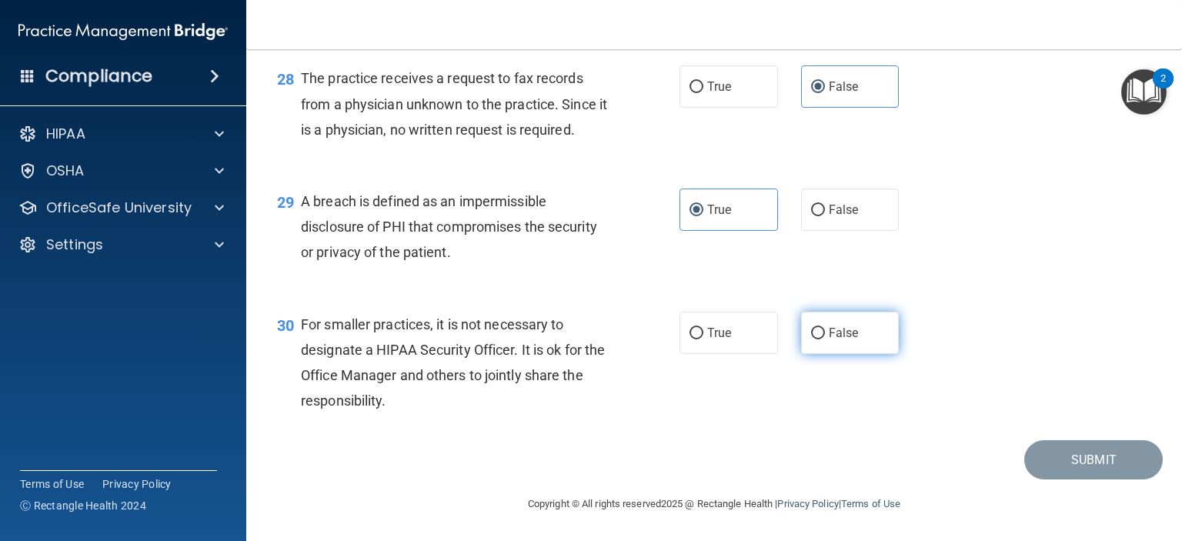
click at [852, 354] on label "False" at bounding box center [850, 333] width 98 height 42
click at [825, 339] on input "False" at bounding box center [818, 334] width 14 height 12
radio input "true"
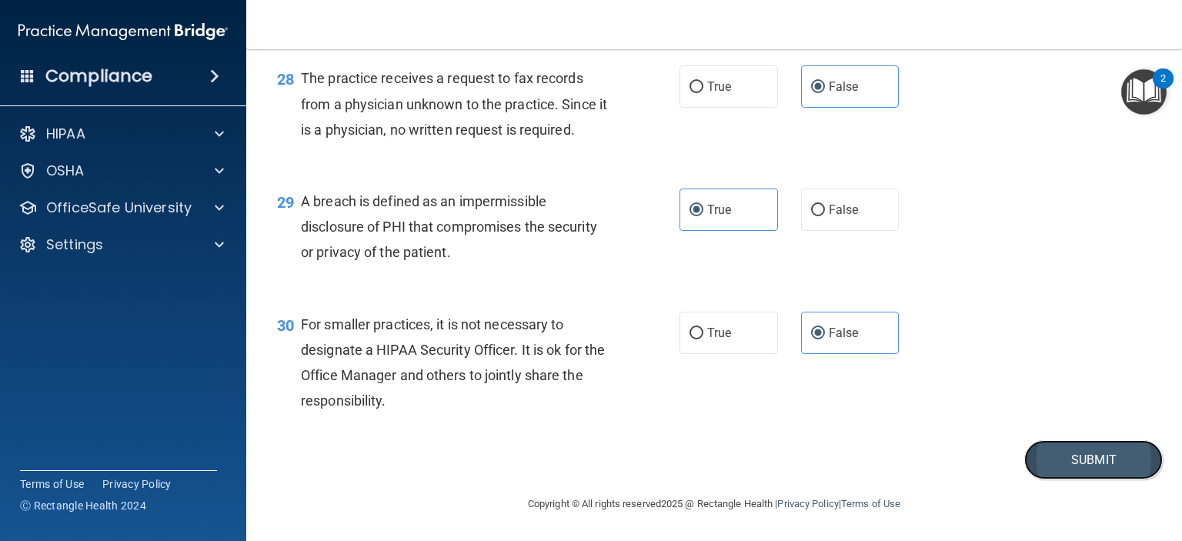
click at [1142, 479] on button "Submit" at bounding box center [1093, 459] width 138 height 39
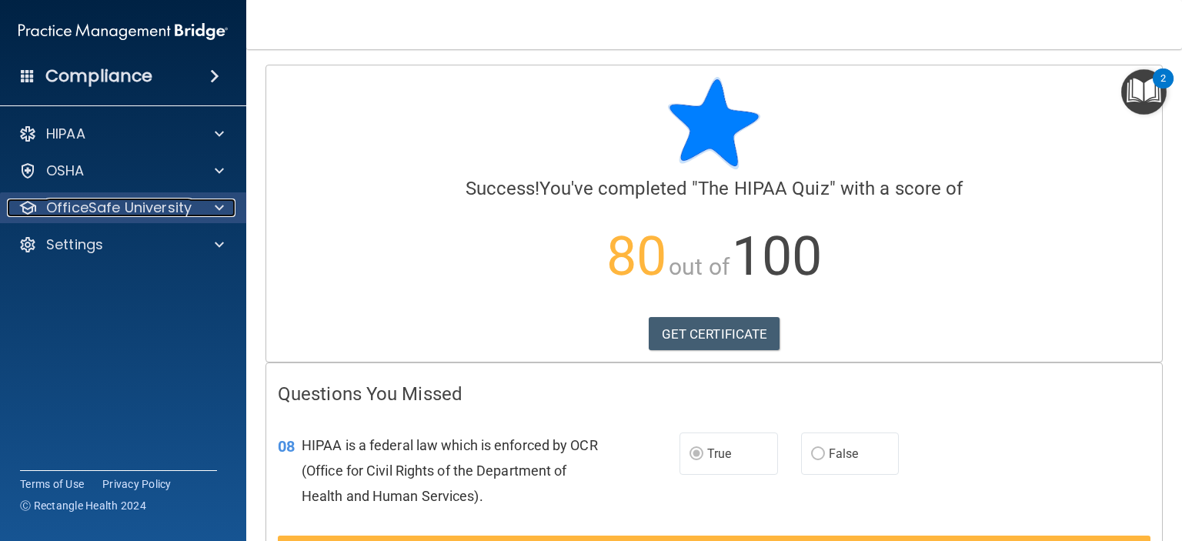
click at [204, 212] on div at bounding box center [217, 207] width 38 height 18
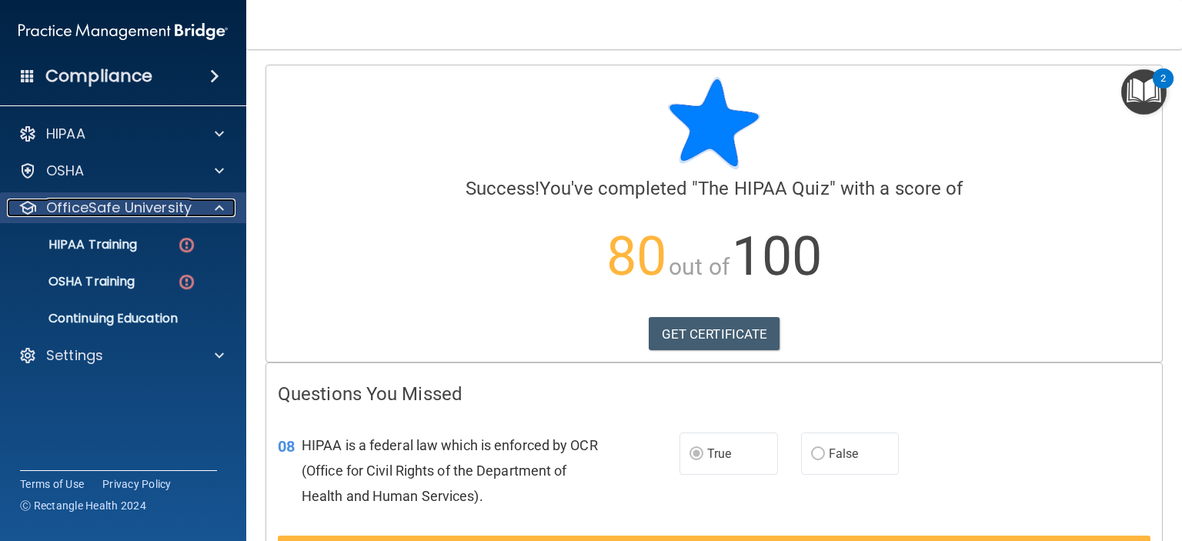
click at [204, 212] on div at bounding box center [217, 207] width 38 height 18
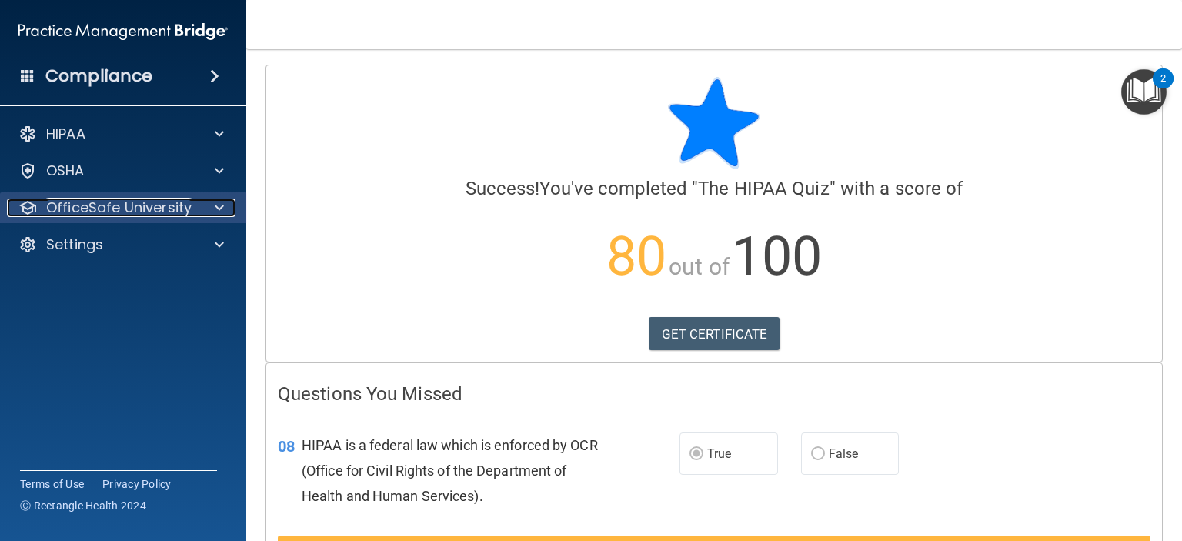
click at [204, 212] on div at bounding box center [217, 207] width 38 height 18
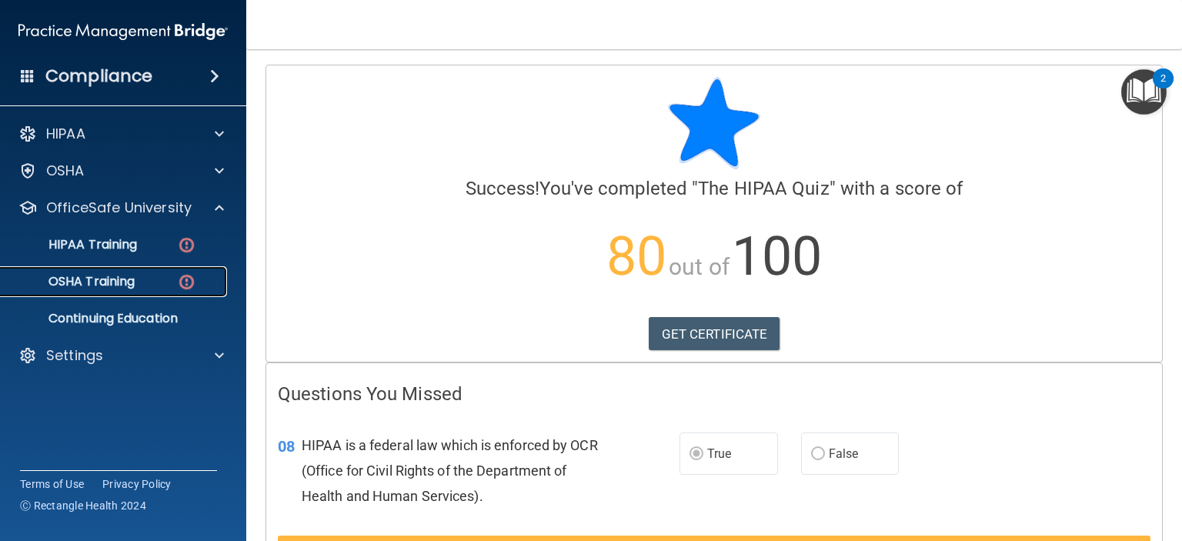
click at [148, 278] on div "OSHA Training" at bounding box center [115, 281] width 210 height 15
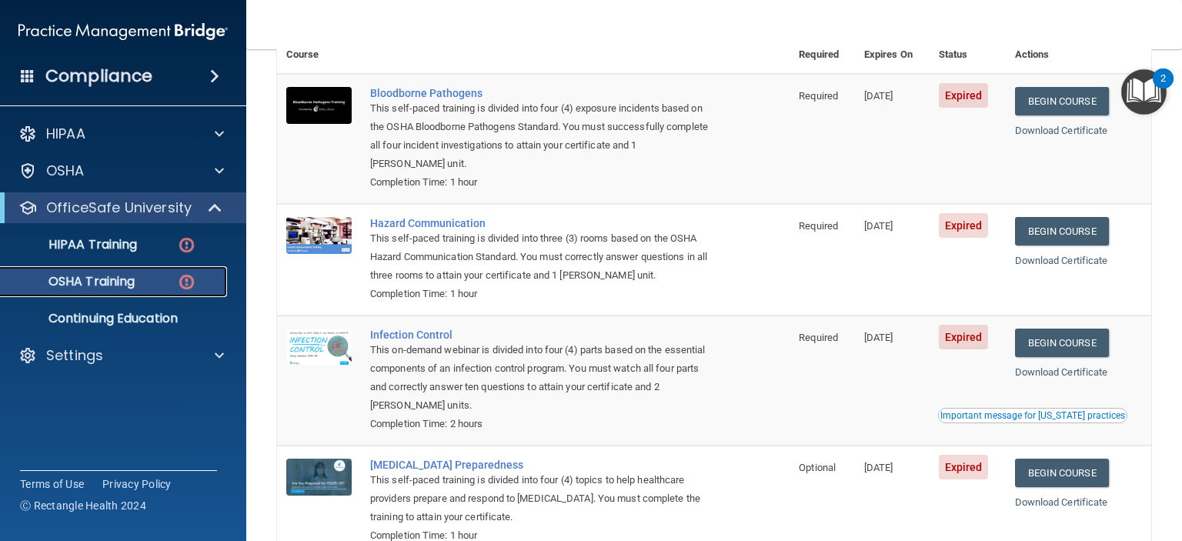
scroll to position [129, 0]
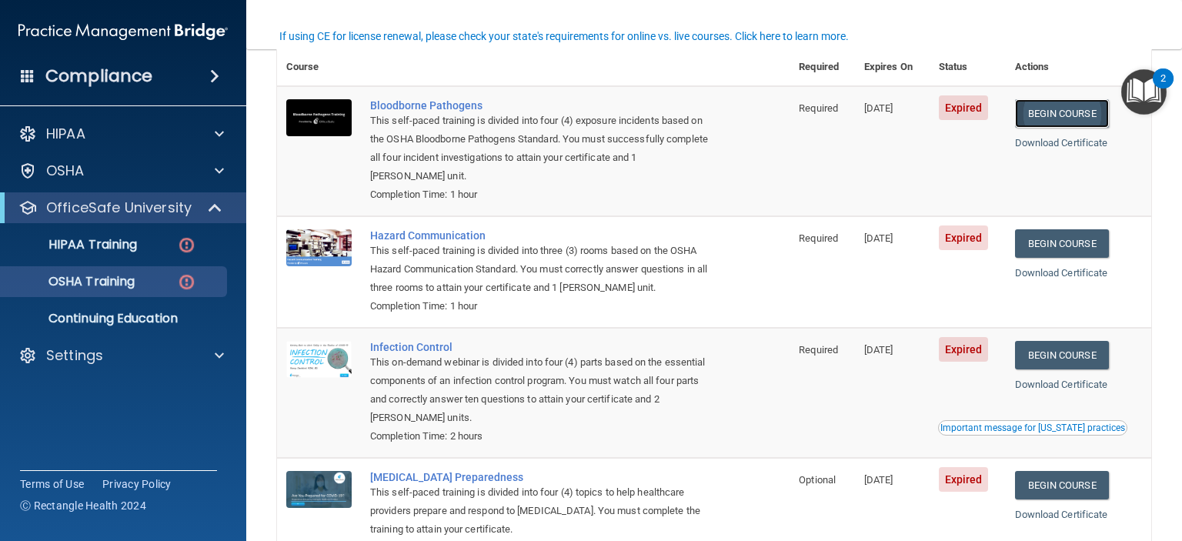
click at [1081, 107] on link "Begin Course" at bounding box center [1062, 113] width 94 height 28
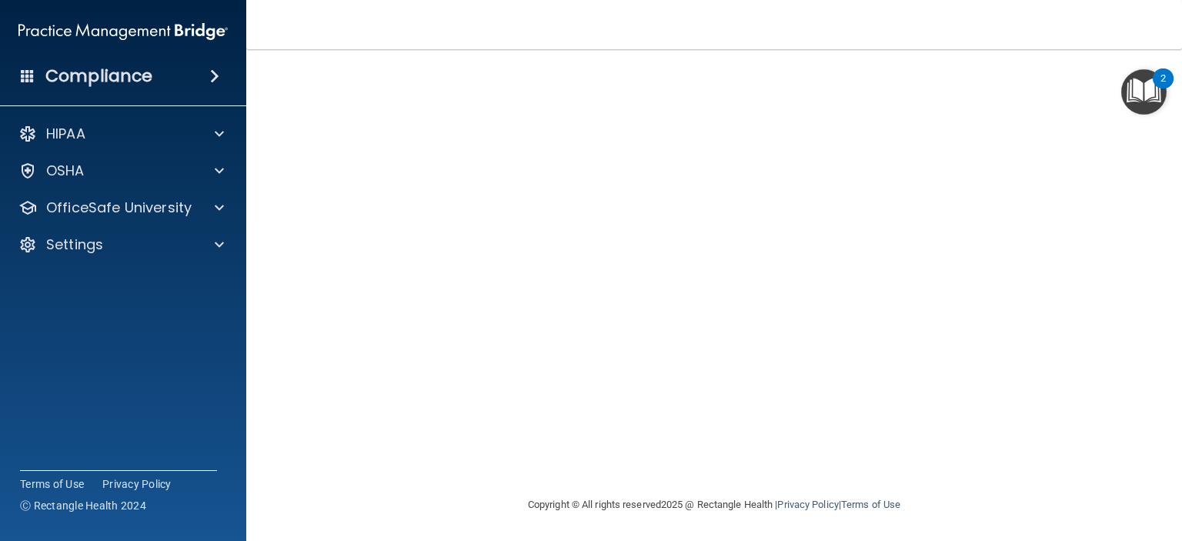
scroll to position [115, 0]
drag, startPoint x: 1181, startPoint y: 180, endPoint x: 1089, endPoint y: 504, distance: 336.8
click at [1089, 504] on footer "Copyright © All rights reserved 2025 @ Rectangle Health | Privacy Policy | Term…" at bounding box center [714, 505] width 874 height 46
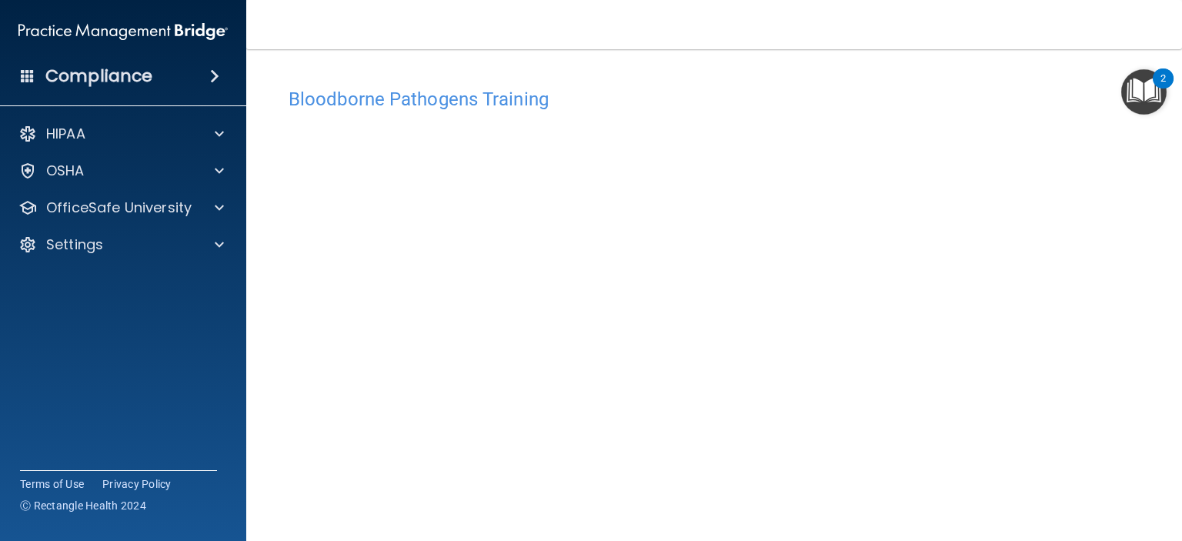
scroll to position [19, 0]
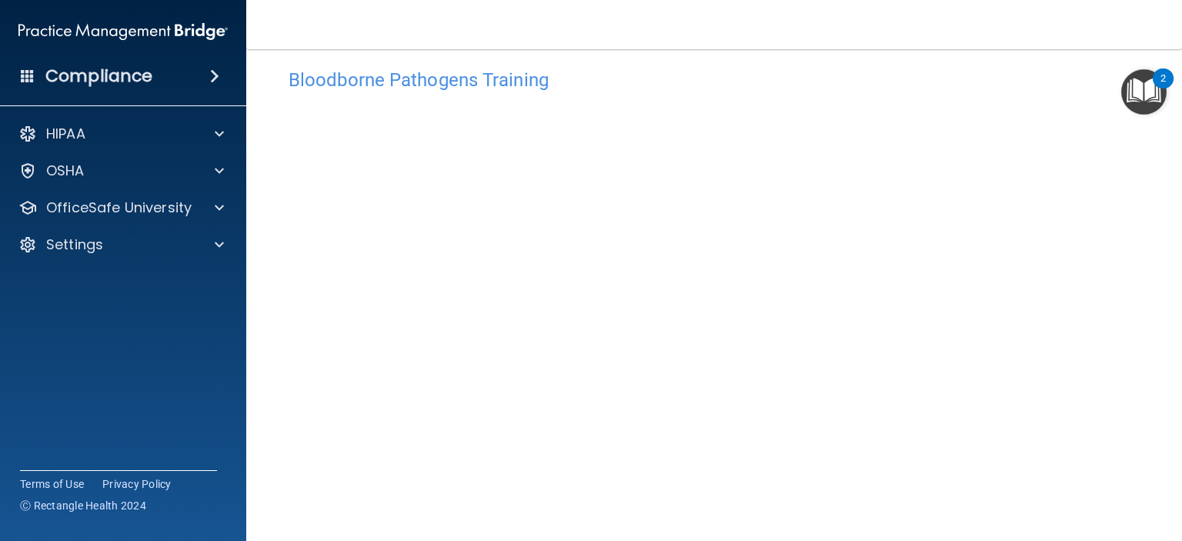
drag, startPoint x: 1163, startPoint y: 205, endPoint x: 1175, endPoint y: 276, distance: 71.8
click at [1175, 276] on main "Bloodborne Pathogens Training This course doesn’t expire until 08/28/2025. Are …" at bounding box center [713, 295] width 935 height 492
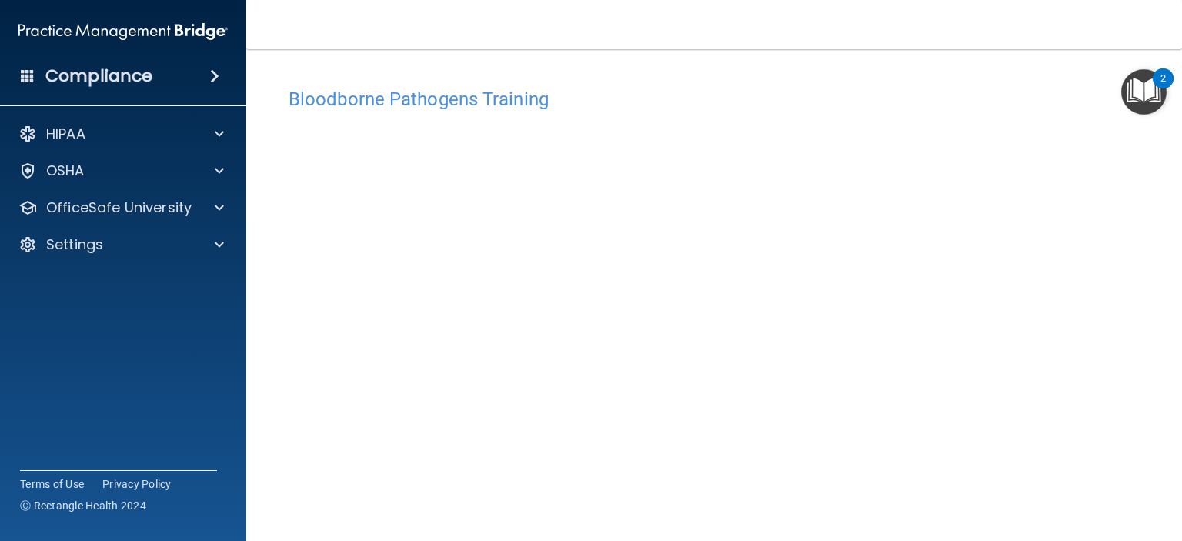
drag, startPoint x: 1169, startPoint y: 384, endPoint x: 1181, endPoint y: 571, distance: 187.3
click at [1181, 540] on html "Compliance HIPAA Documents and Policies Report an Incident Business Associates …" at bounding box center [591, 270] width 1182 height 541
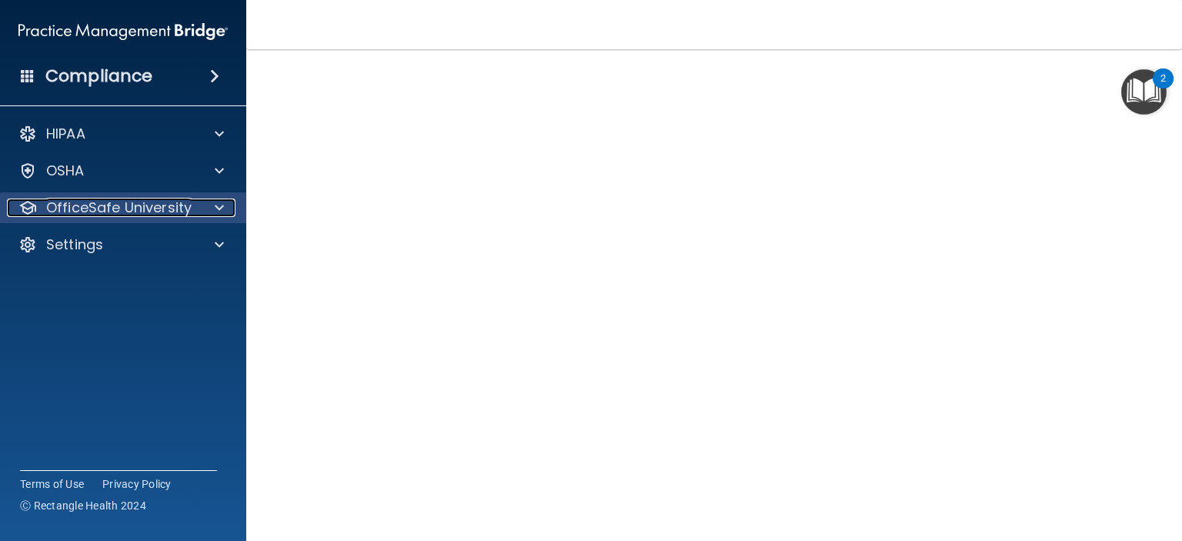
click at [225, 210] on div at bounding box center [217, 207] width 38 height 18
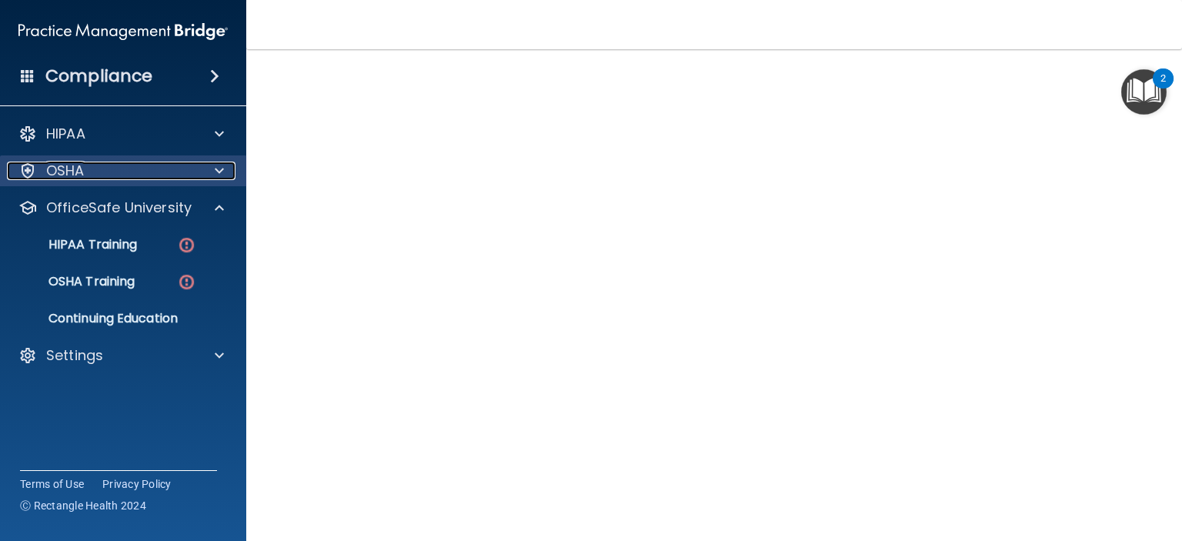
click at [227, 165] on div at bounding box center [217, 171] width 38 height 18
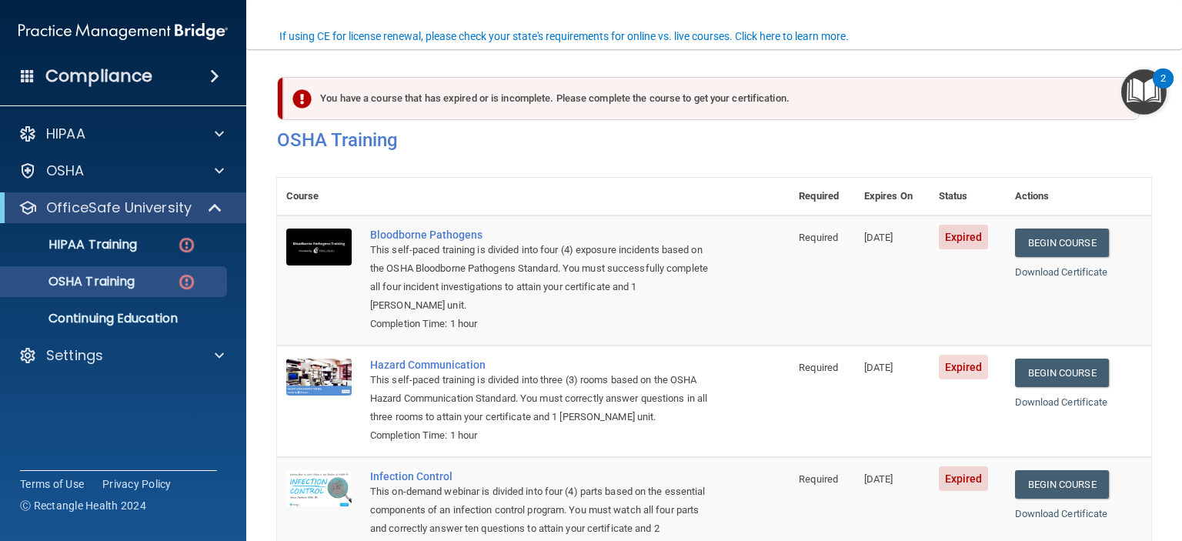
scroll to position [129, 0]
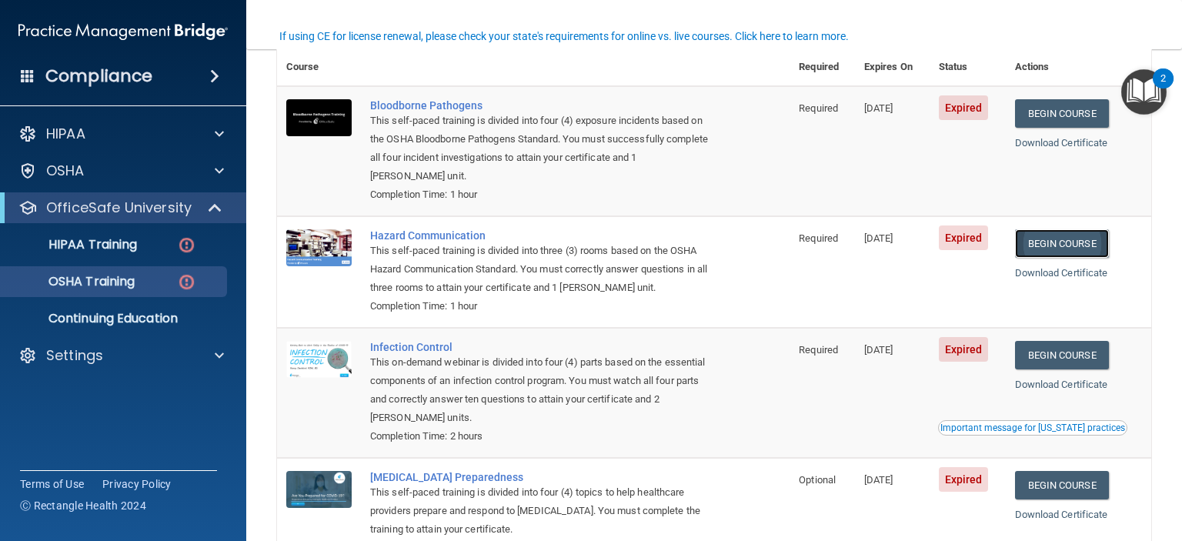
click at [1084, 240] on link "Begin Course" at bounding box center [1062, 243] width 94 height 28
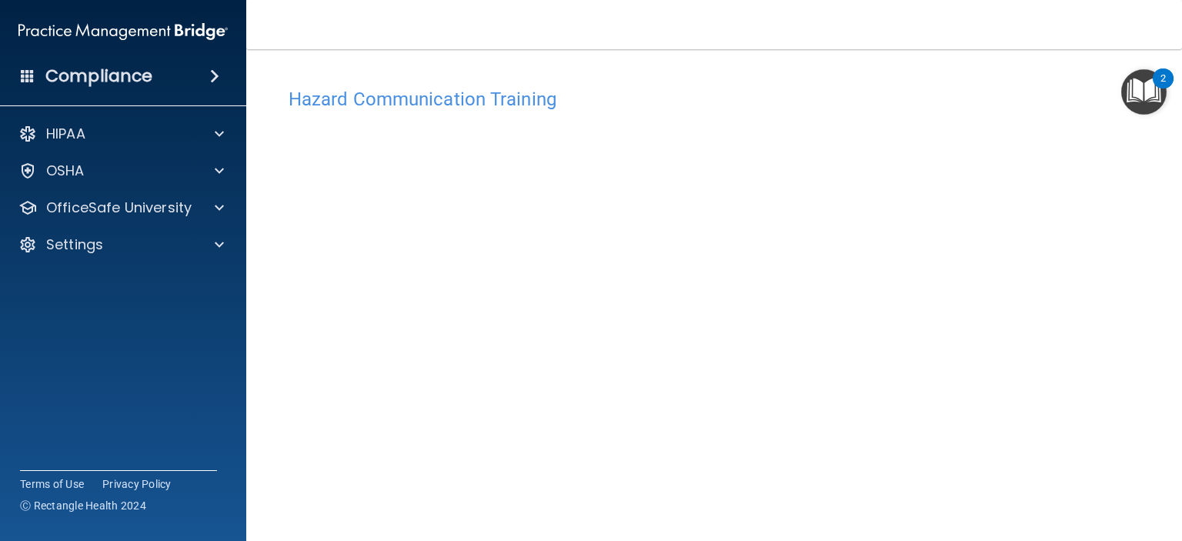
click at [469, 102] on h4 "Hazard Communication Training" at bounding box center [713, 99] width 851 height 20
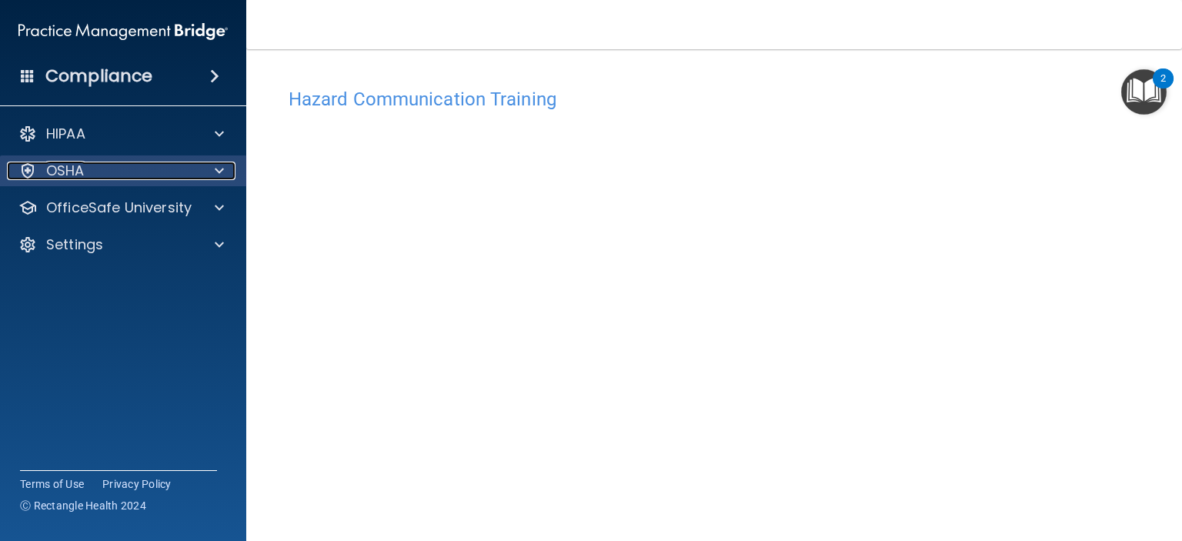
click at [221, 171] on span at bounding box center [219, 171] width 9 height 18
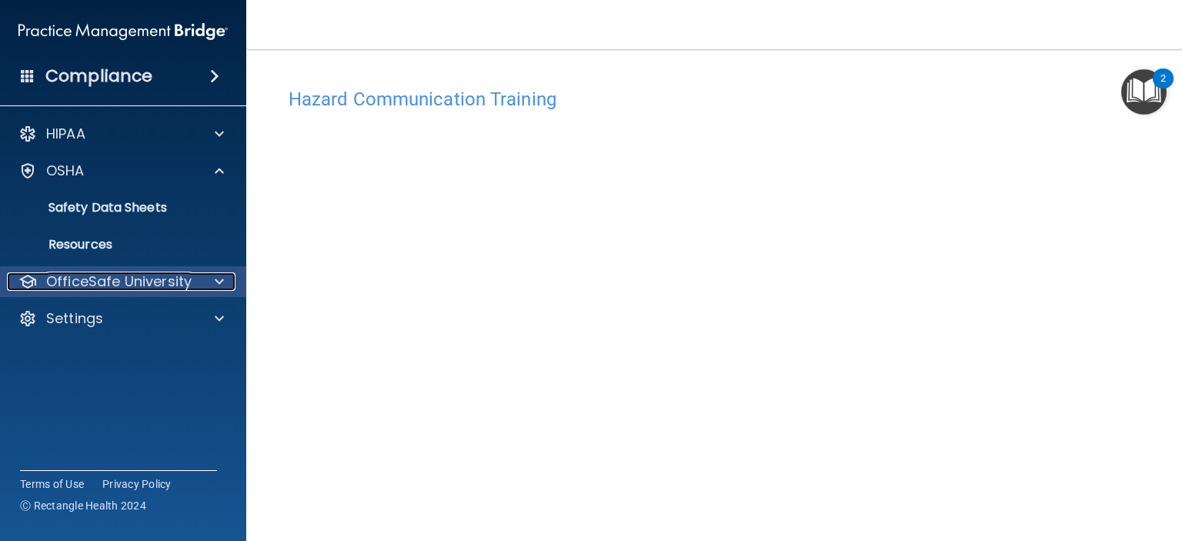
click at [212, 276] on div at bounding box center [217, 281] width 38 height 18
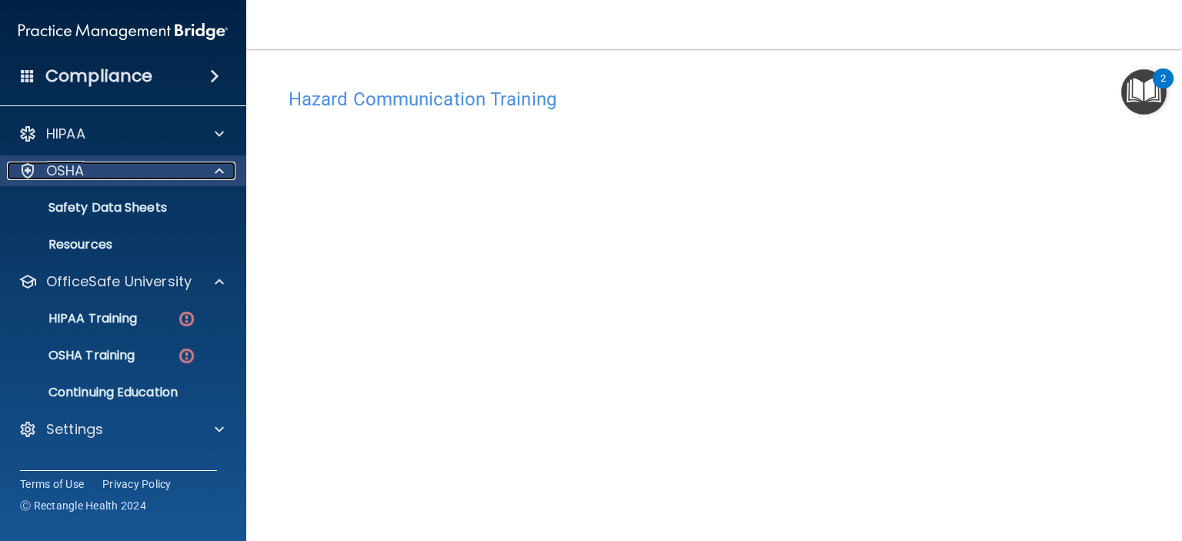
click at [210, 162] on div at bounding box center [217, 171] width 38 height 18
